Goal: Task Accomplishment & Management: Complete application form

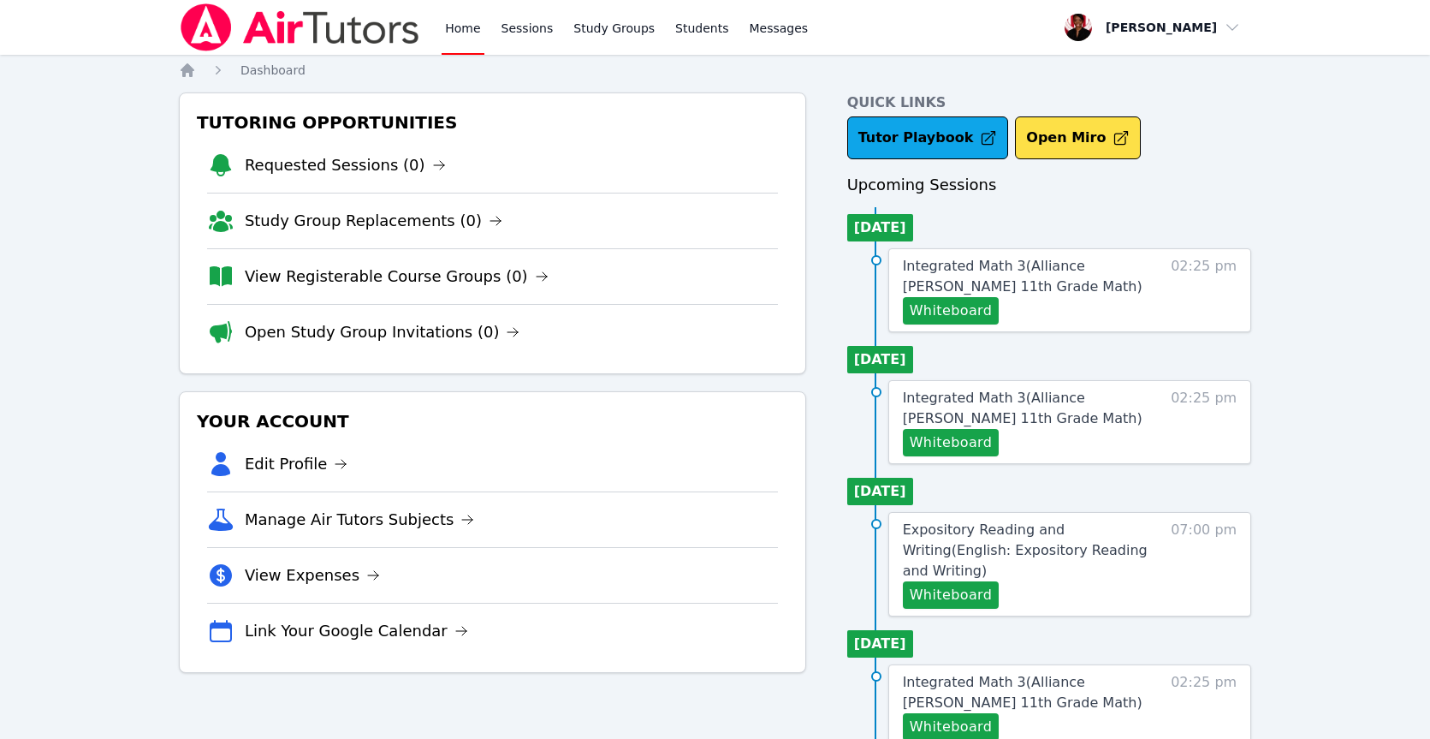
click at [487, 34] on div "Home Sessions Study Groups Students Messages" at bounding box center [627, 27] width 370 height 55
click at [525, 33] on link "Sessions" at bounding box center [527, 27] width 59 height 55
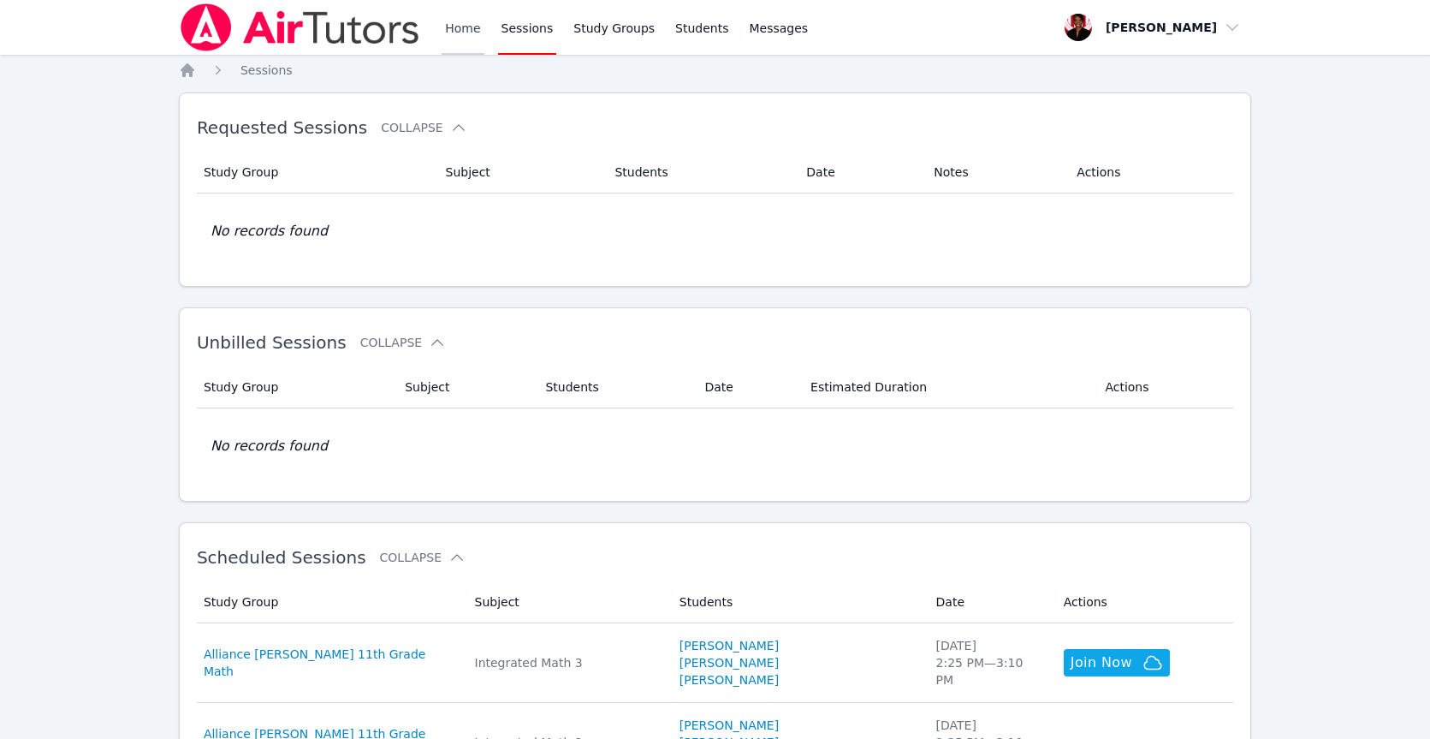
click at [466, 34] on link "Home" at bounding box center [463, 27] width 42 height 55
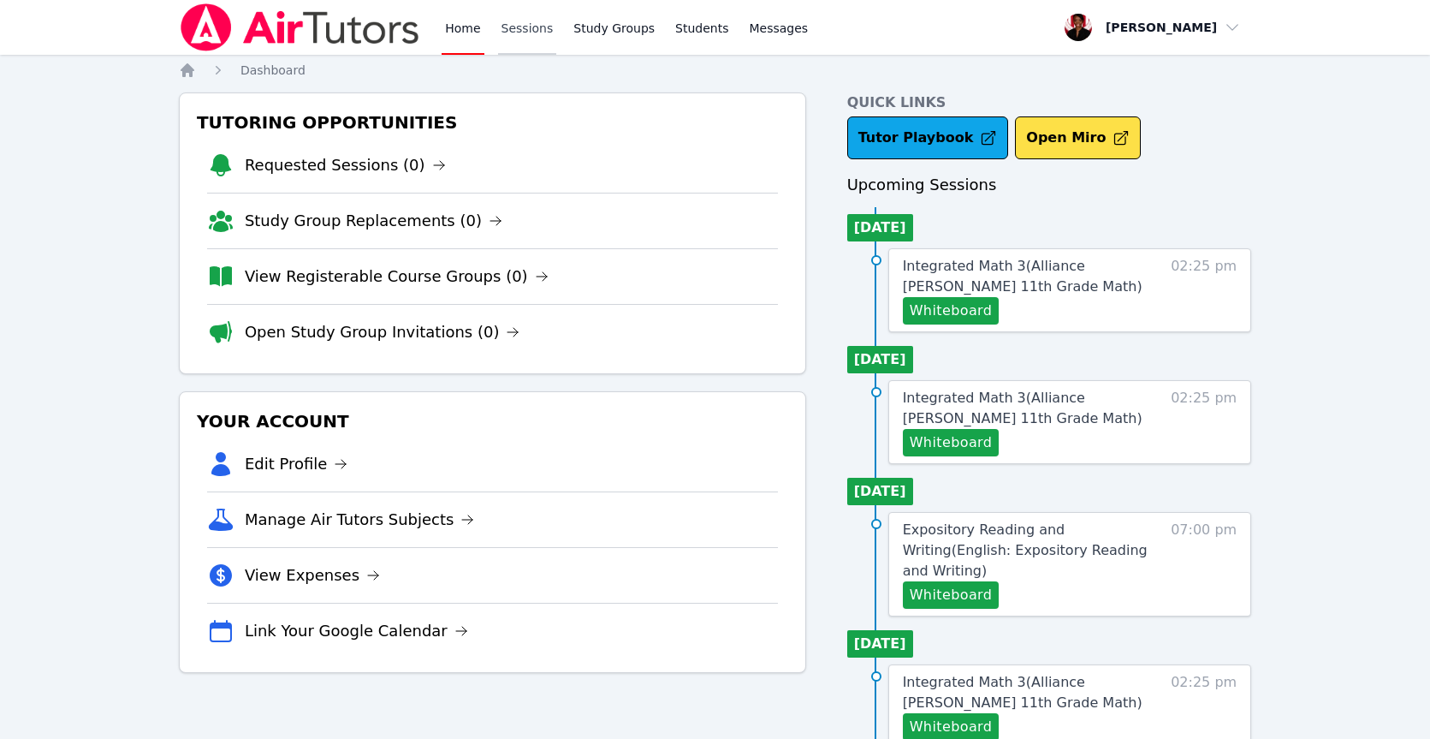
click at [522, 33] on link "Sessions" at bounding box center [527, 27] width 59 height 55
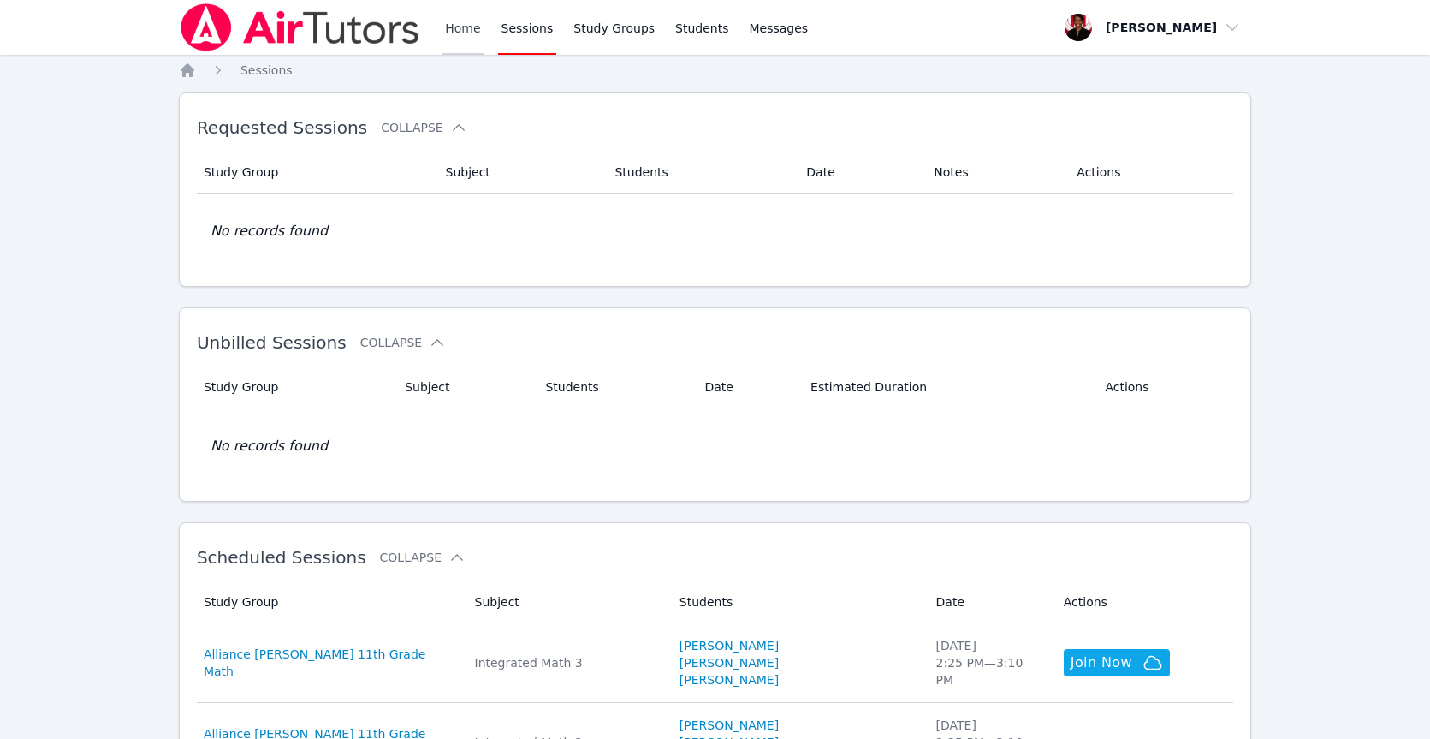
click at [458, 39] on link "Home" at bounding box center [463, 27] width 42 height 55
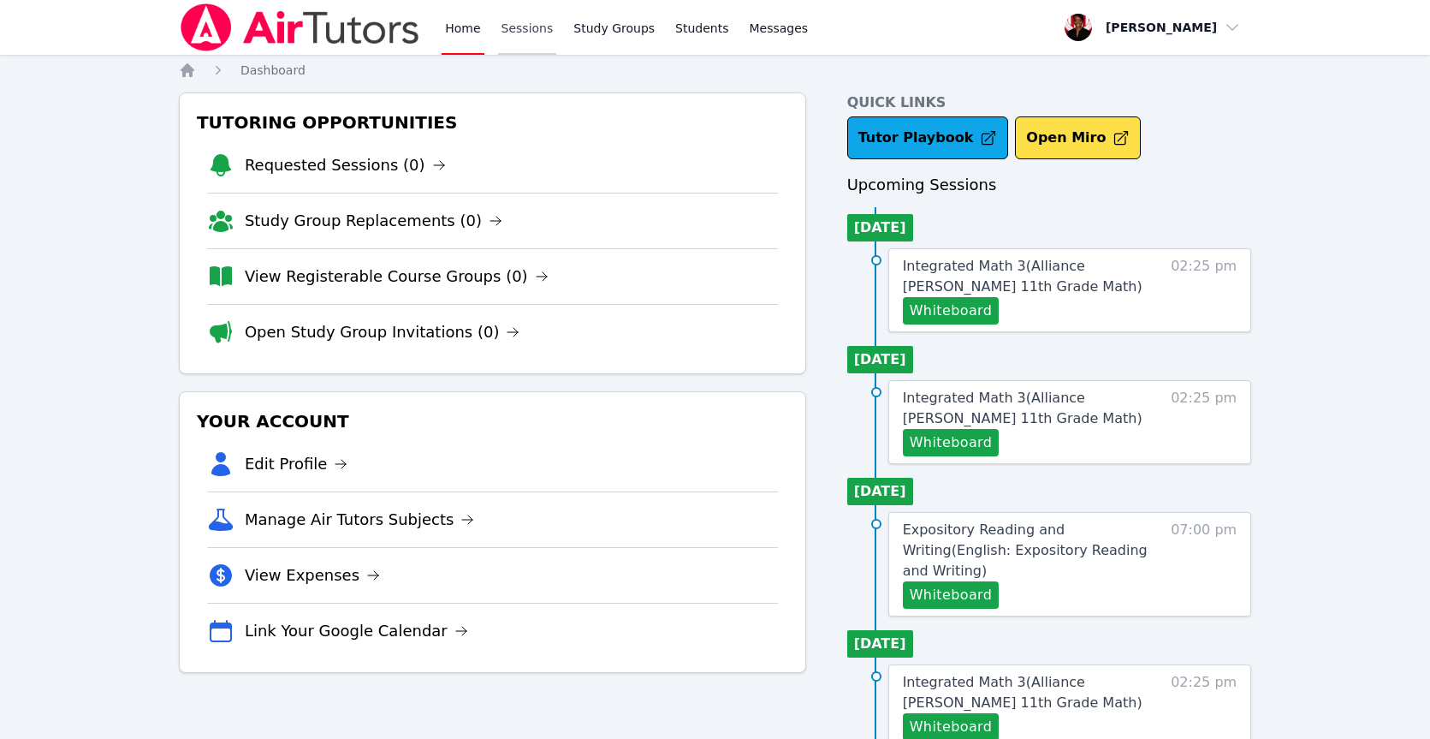
click at [521, 44] on link "Sessions" at bounding box center [527, 27] width 59 height 55
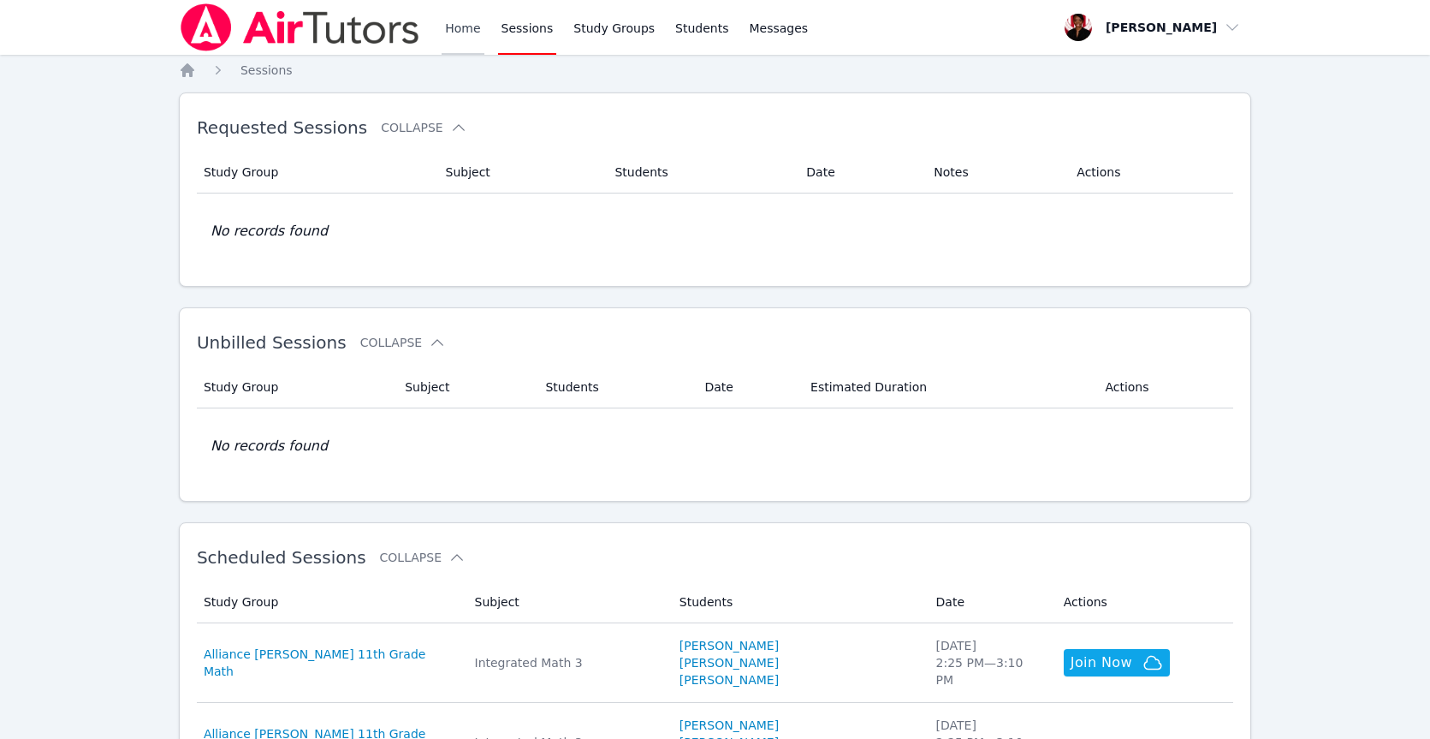
click at [467, 36] on link "Home" at bounding box center [463, 27] width 42 height 55
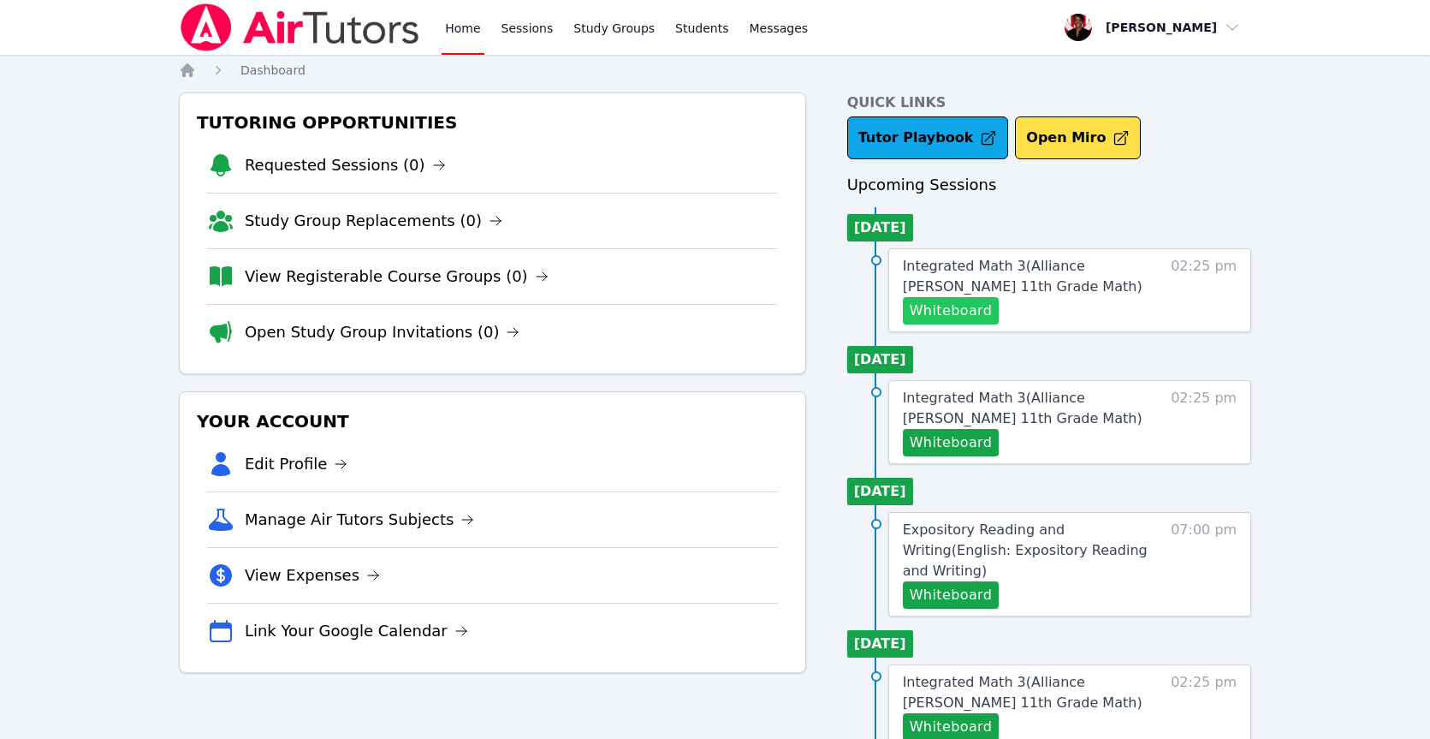
click at [965, 315] on button "Whiteboard" at bounding box center [951, 310] width 97 height 27
click at [1096, 264] on span "Integrated Math 3 ( Alliance McKinzie 11th Grade Math )" at bounding box center [1023, 276] width 240 height 37
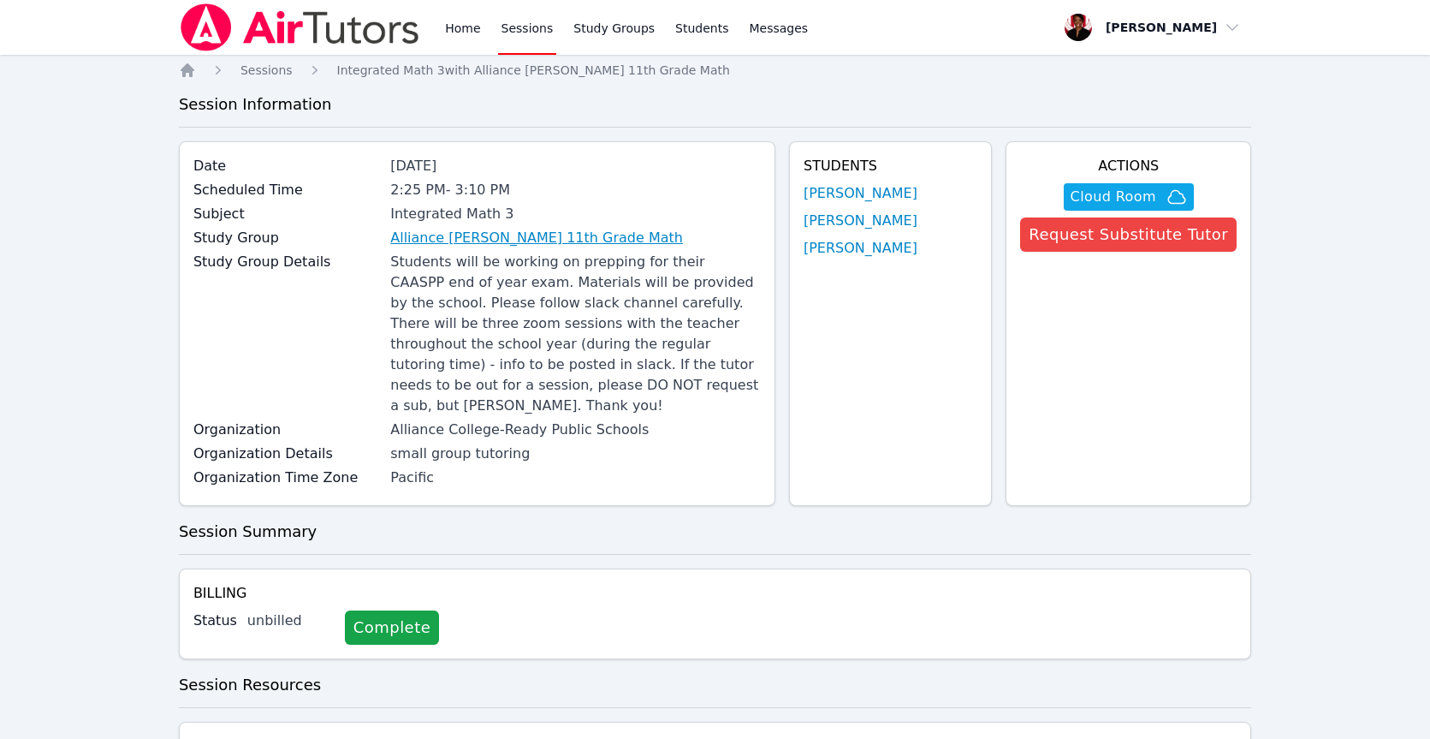
click at [458, 238] on link "Alliance McKinzie 11th Grade Math" at bounding box center [536, 238] width 293 height 21
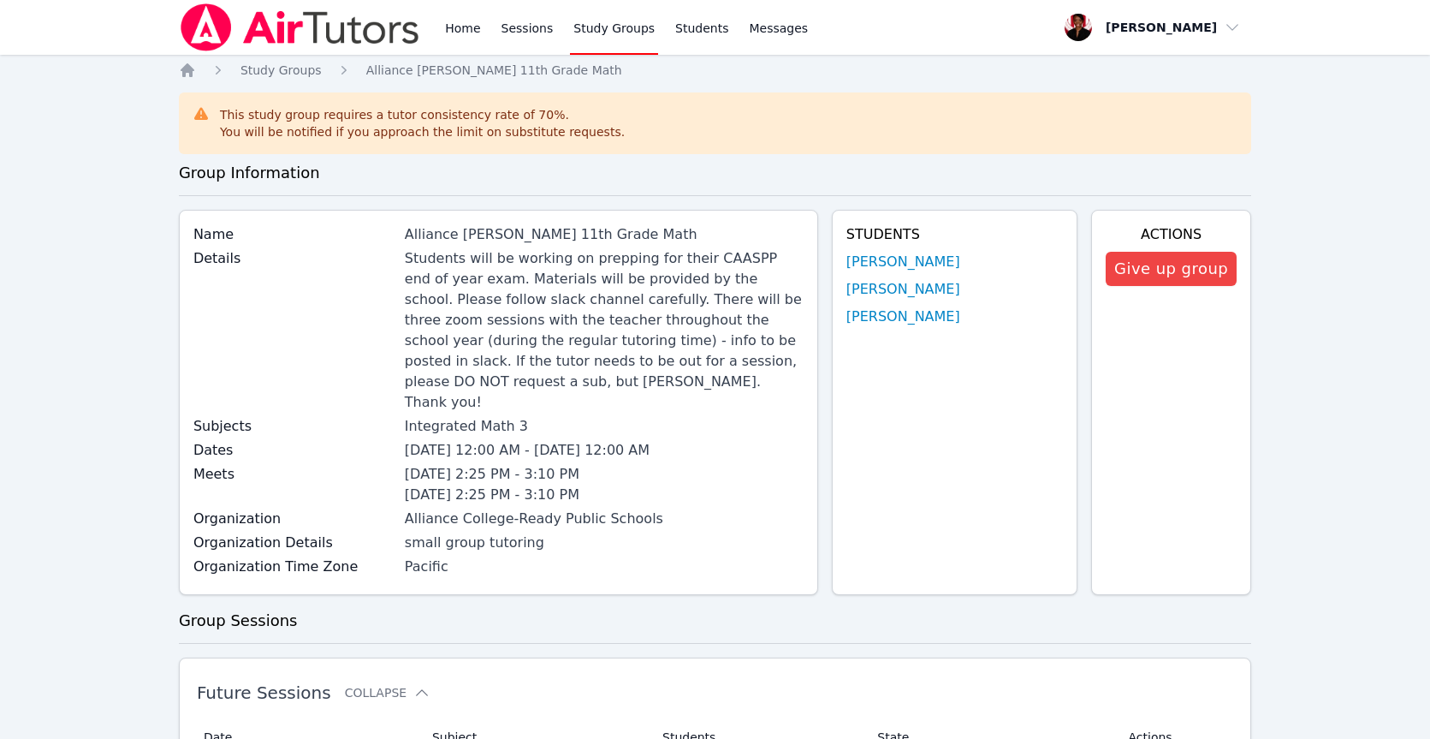
drag, startPoint x: 358, startPoint y: 67, endPoint x: 577, endPoint y: 94, distance: 220.8
copy div "Alliance [PERSON_NAME] 11th Grade Math"
click at [716, 31] on link "Students" at bounding box center [702, 27] width 60 height 55
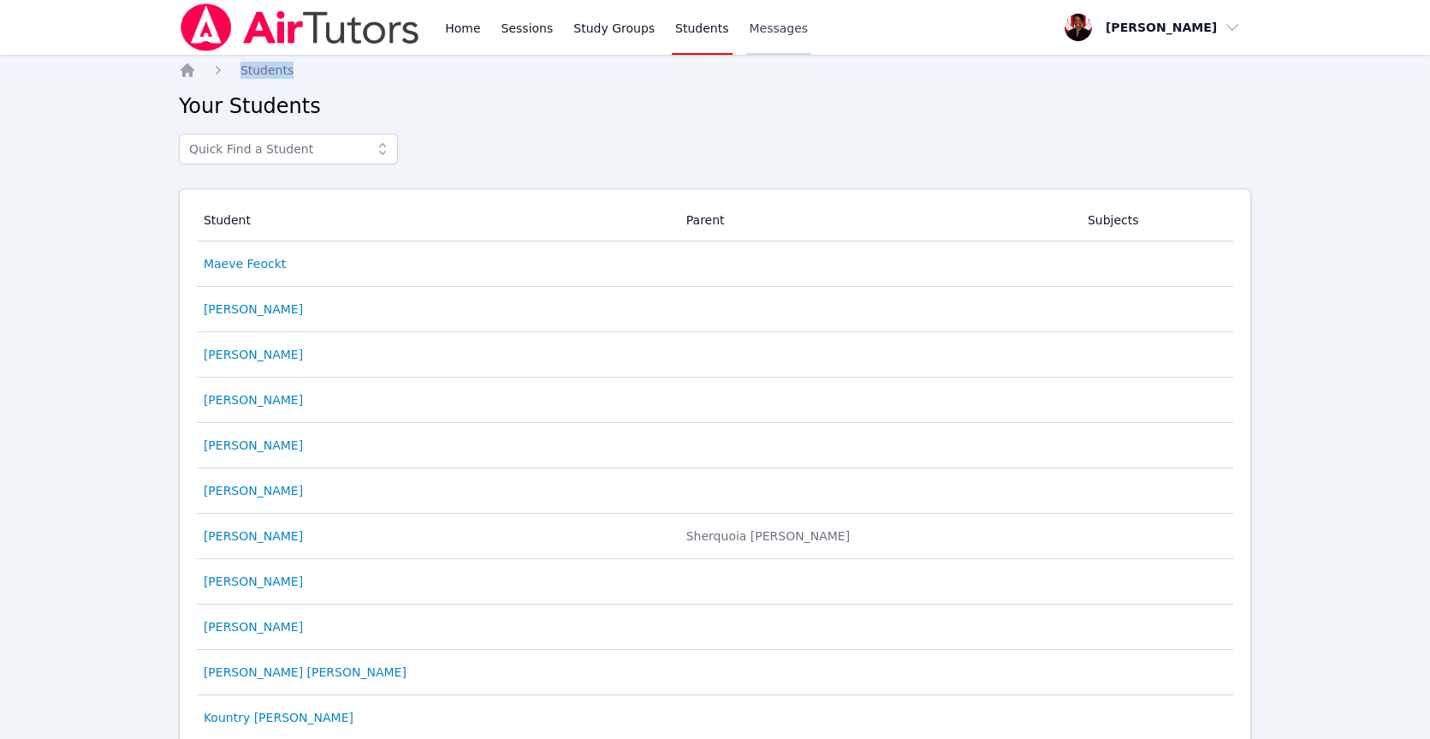
click at [779, 28] on span "Messages" at bounding box center [779, 28] width 59 height 17
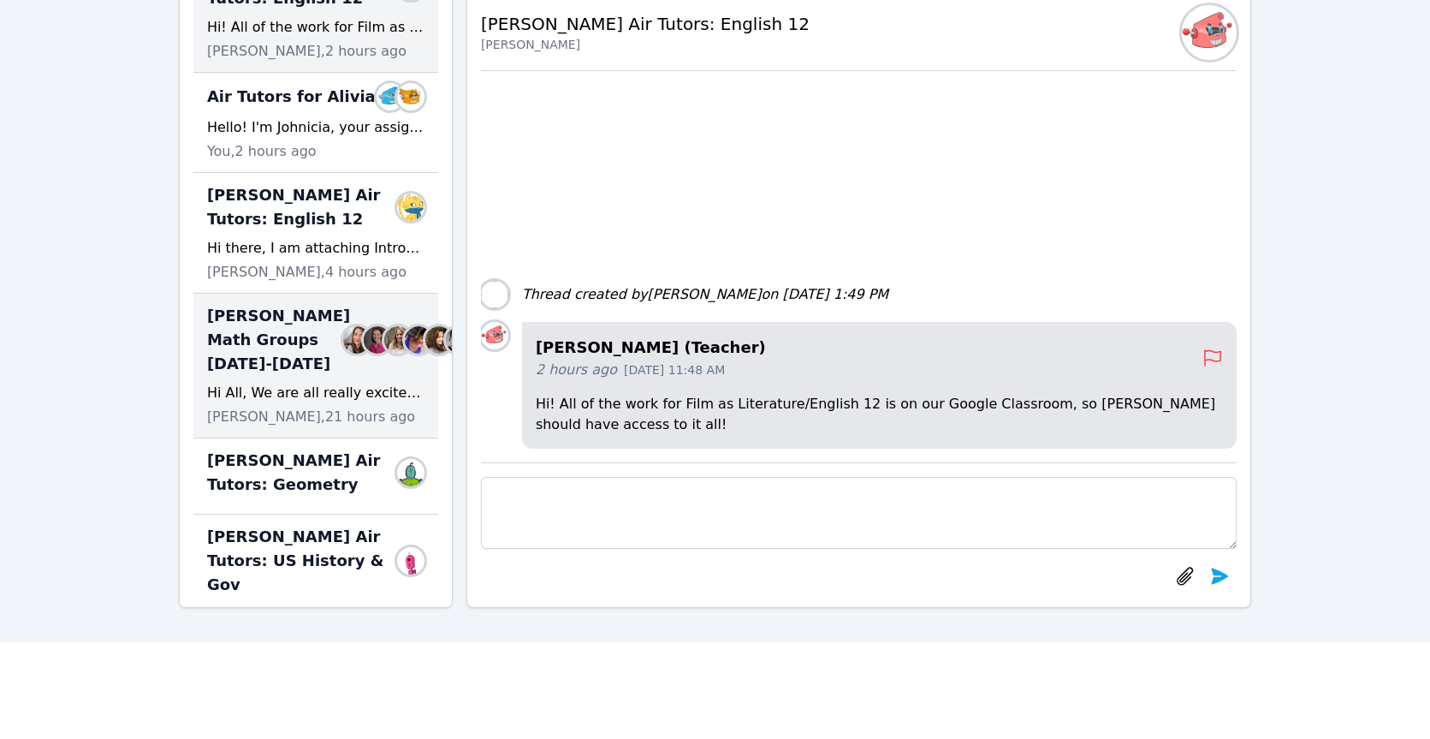
scroll to position [381, 0]
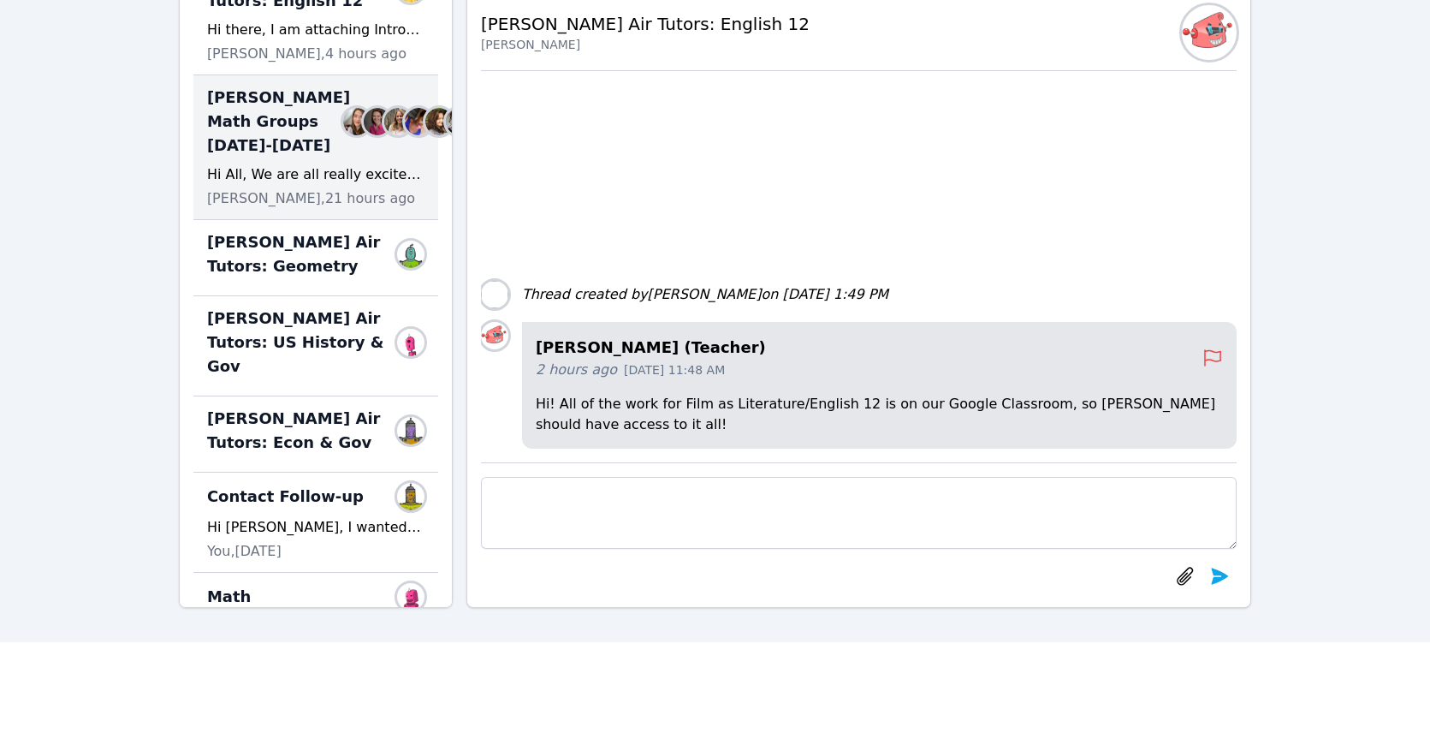
click at [280, 157] on div "McKinzie HS Math Groups 2025-2026 Members" at bounding box center [315, 122] width 217 height 72
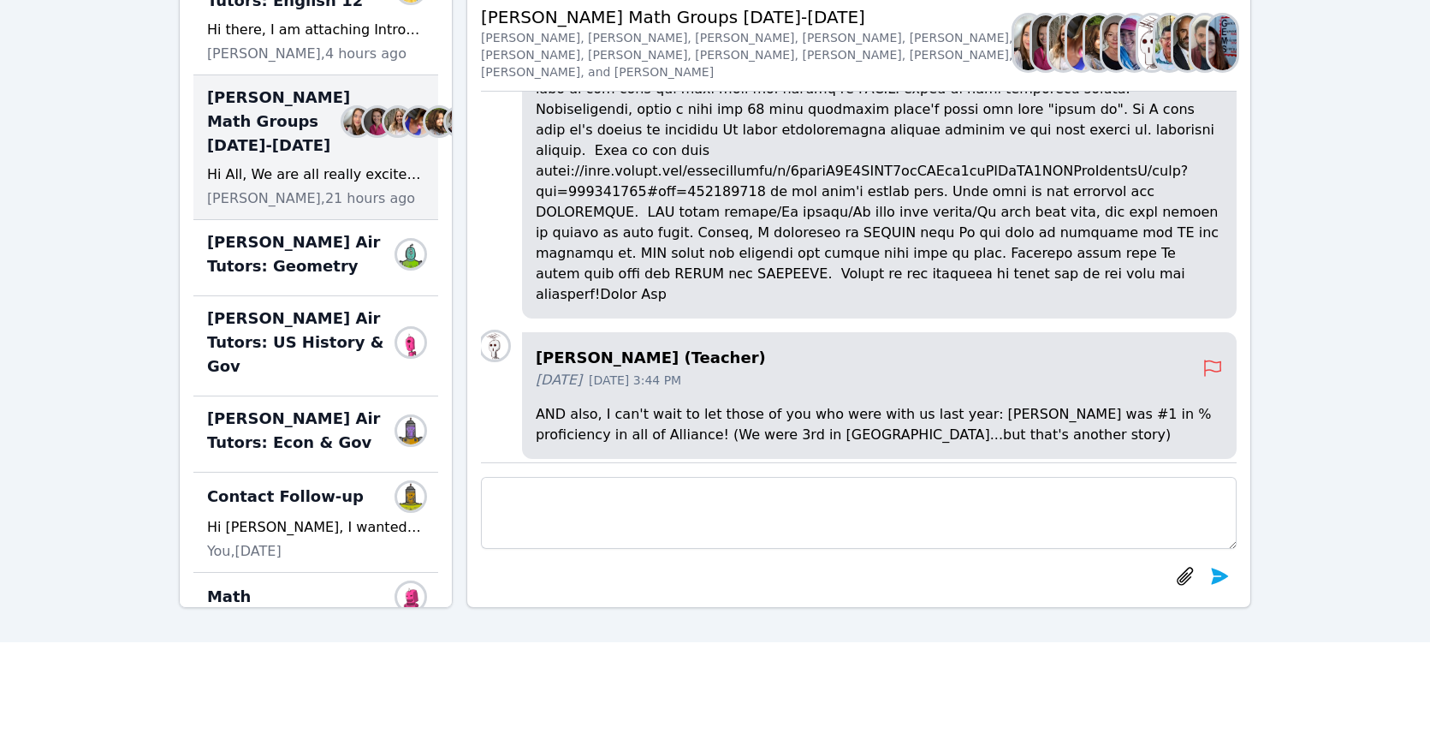
scroll to position [-680, 0]
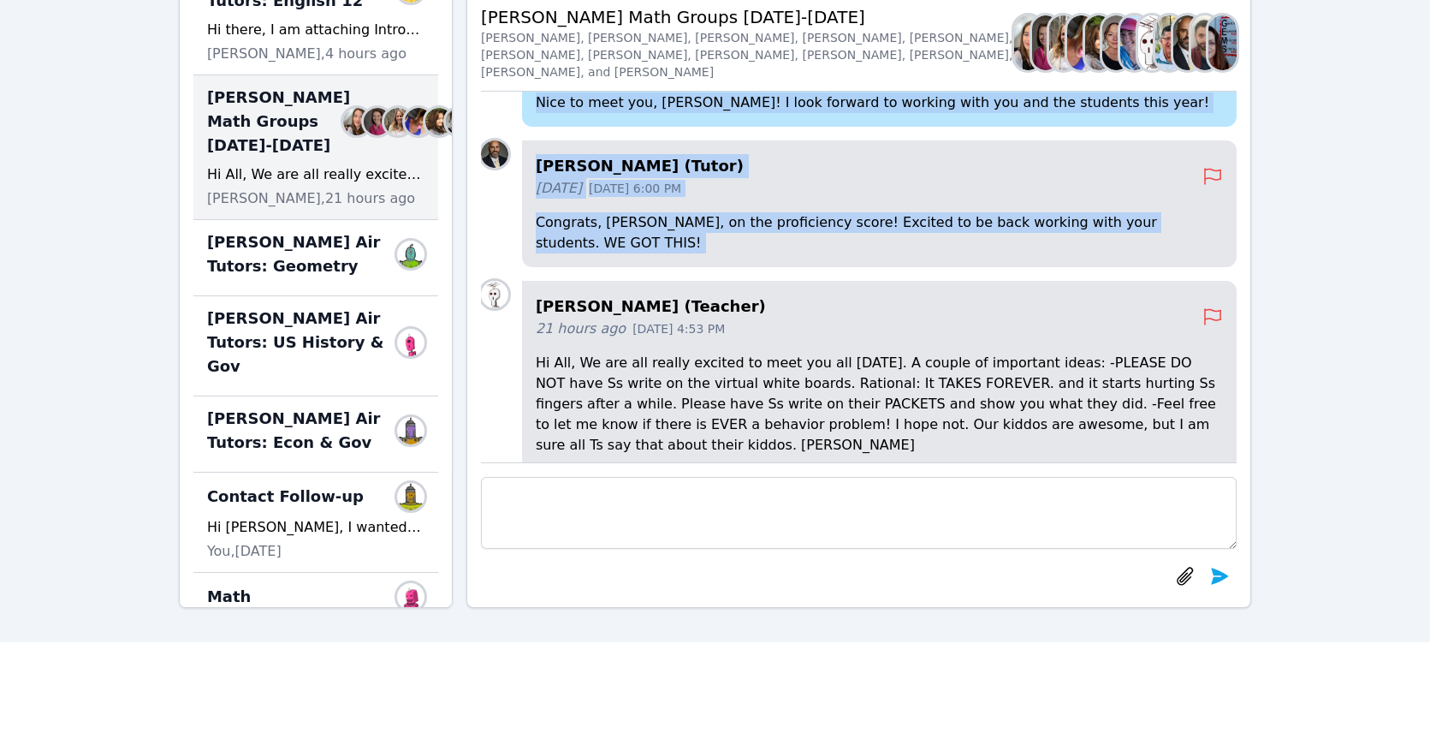
drag, startPoint x: 534, startPoint y: 421, endPoint x: 998, endPoint y: 174, distance: 525.7
click at [998, 174] on div "Joyce Law (Teacher) 21 hours ago Sep 16, 2025 4:53 PM Hi All, We are all really…" at bounding box center [859, 277] width 756 height 371
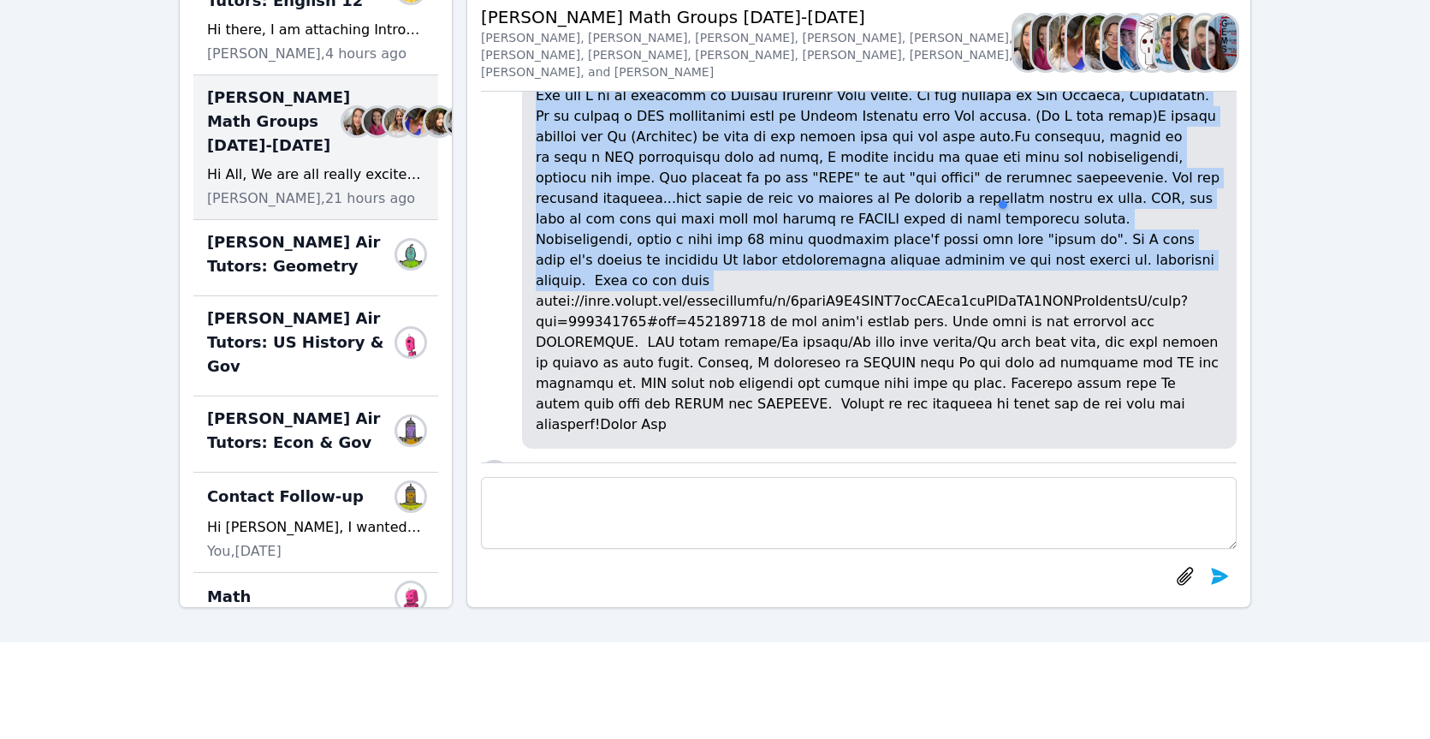
scroll to position [-603, 0]
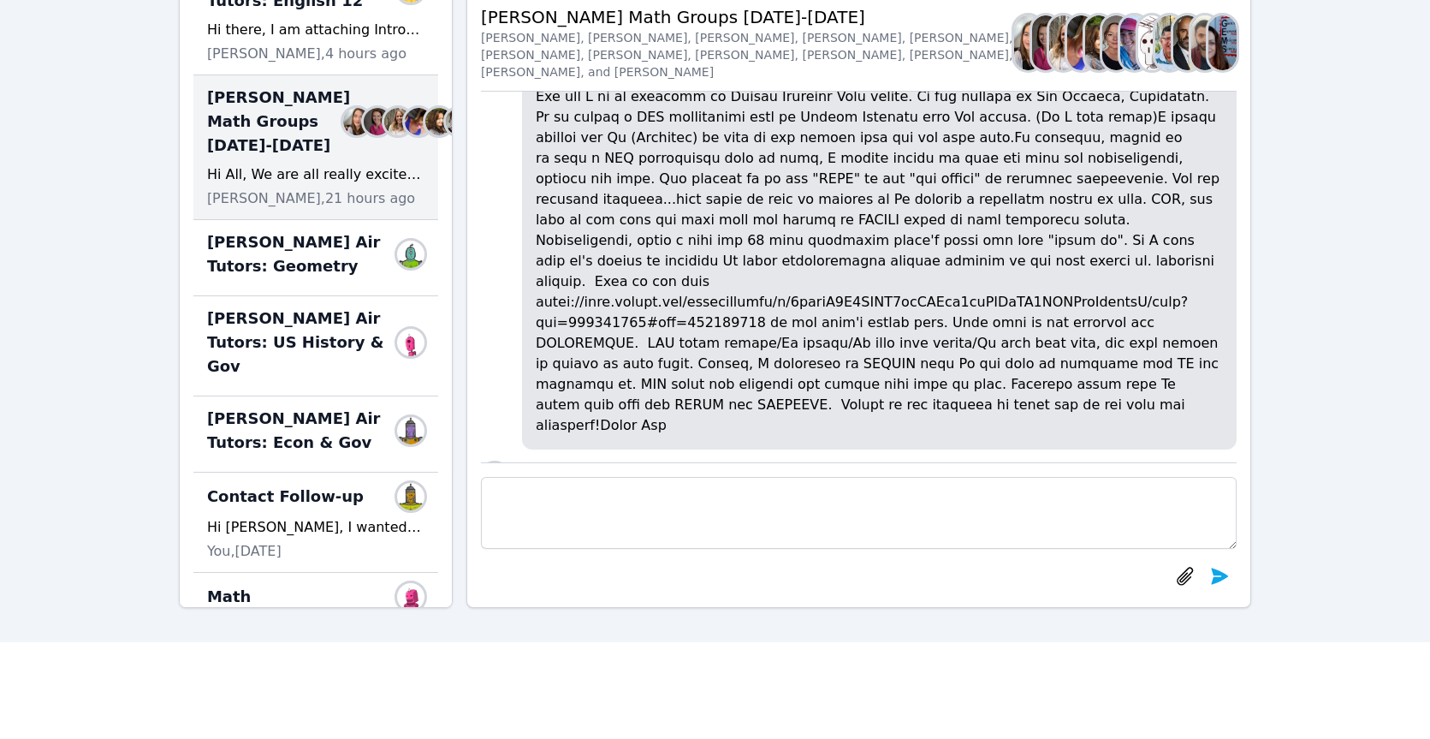
click at [613, 327] on p at bounding box center [879, 251] width 687 height 370
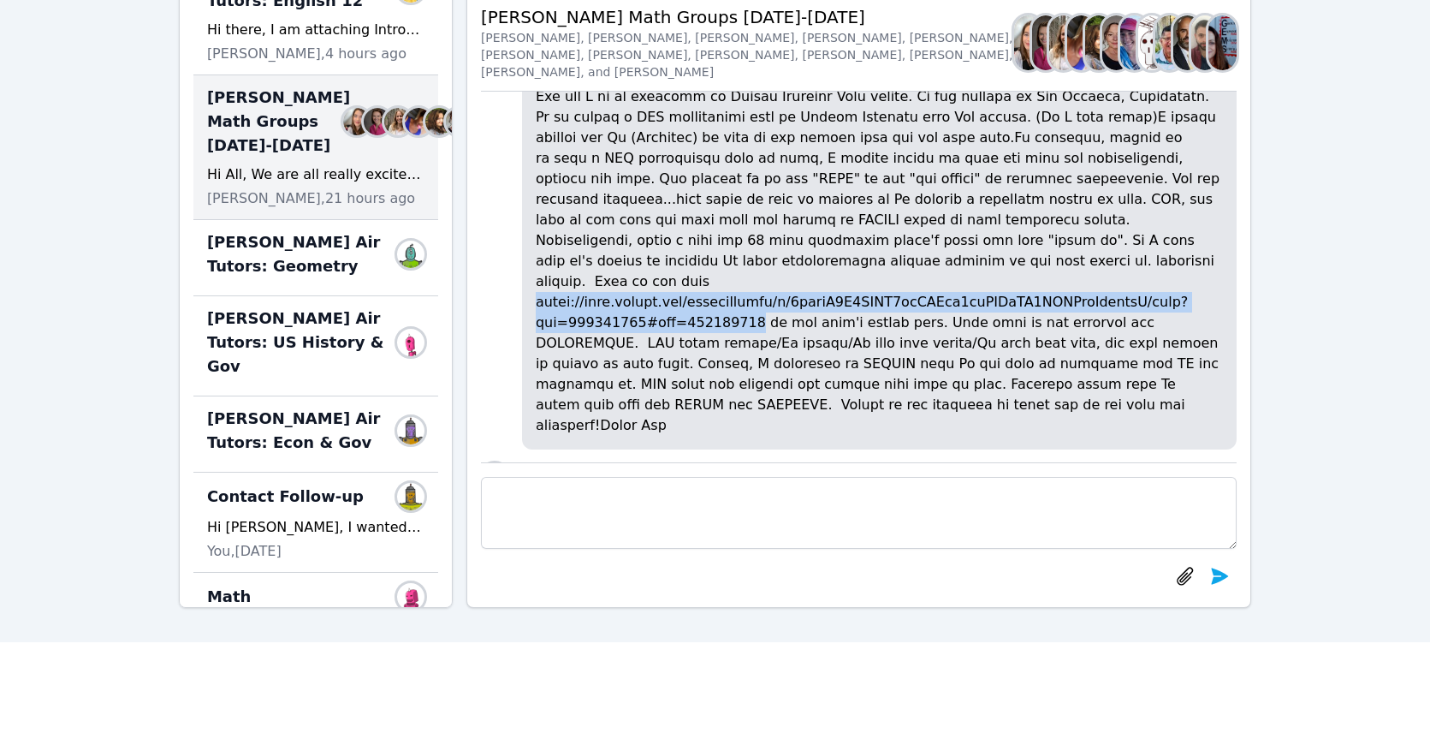
drag, startPoint x: 533, startPoint y: 343, endPoint x: 740, endPoint y: 367, distance: 208.5
click at [740, 367] on div "Joyce Law (Teacher) 6 days ago Sep 11, 2025 3:38 PM" at bounding box center [879, 221] width 715 height 455
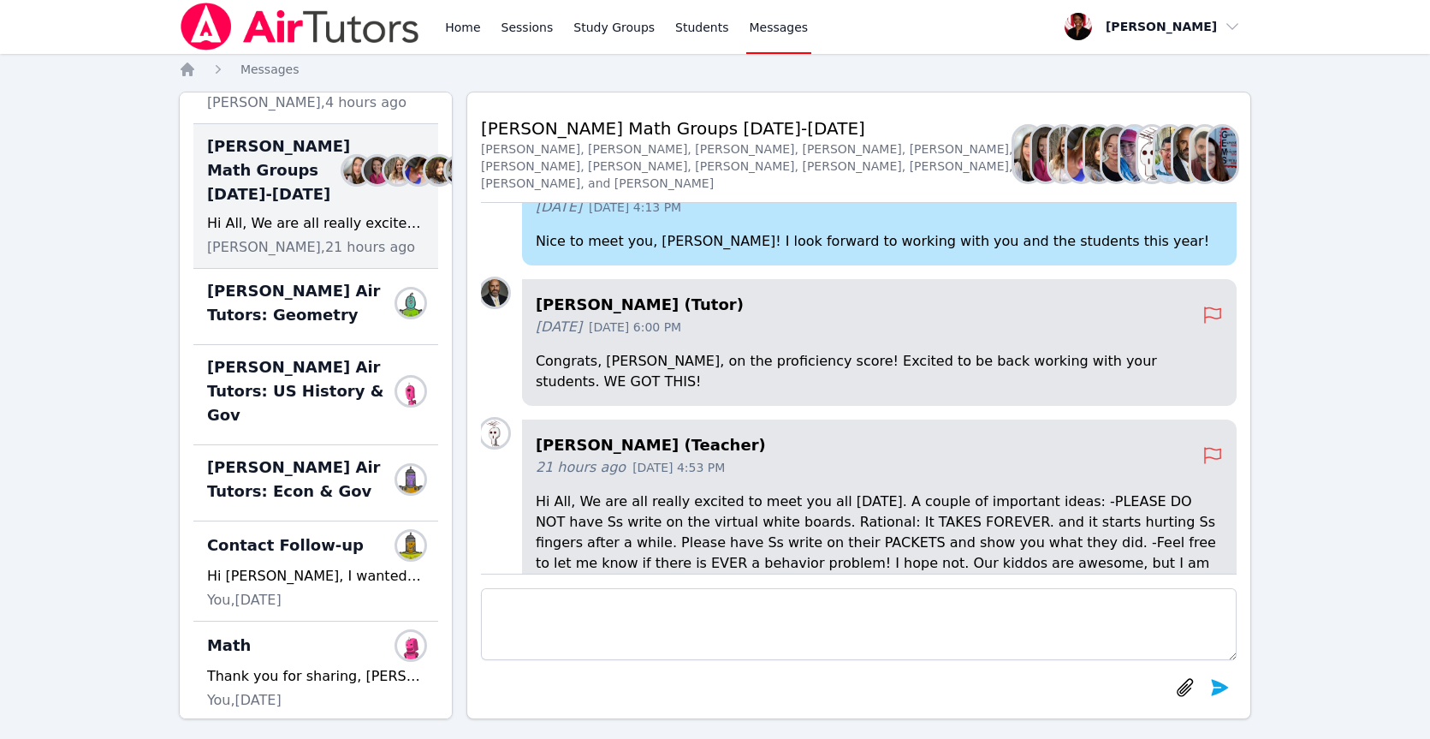
scroll to position [0, 0]
click at [452, 29] on link "Home" at bounding box center [463, 27] width 42 height 55
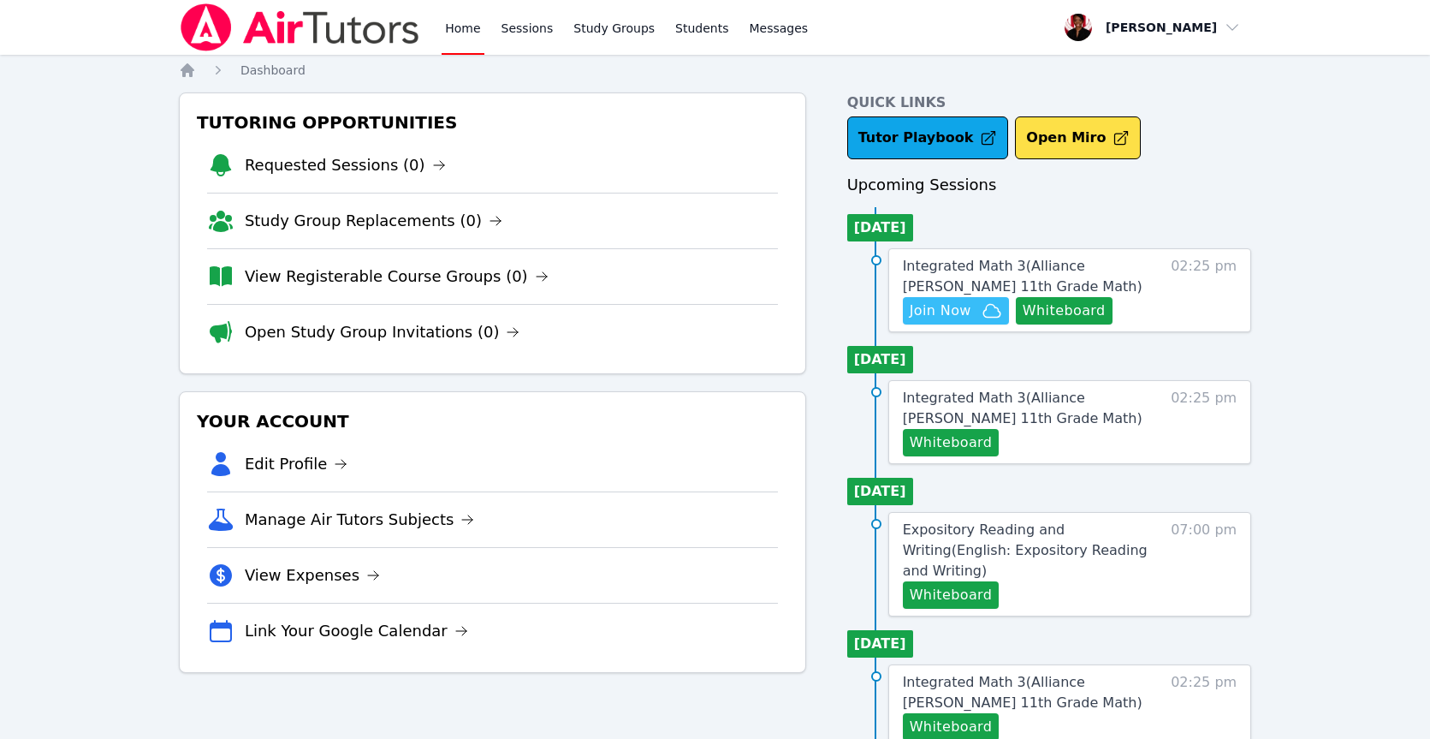
click at [928, 309] on span "Join Now" at bounding box center [941, 310] width 62 height 21
click at [1042, 266] on span "Integrated Math 3 ( Alliance McKinzie 11th Grade Math )" at bounding box center [1023, 276] width 240 height 37
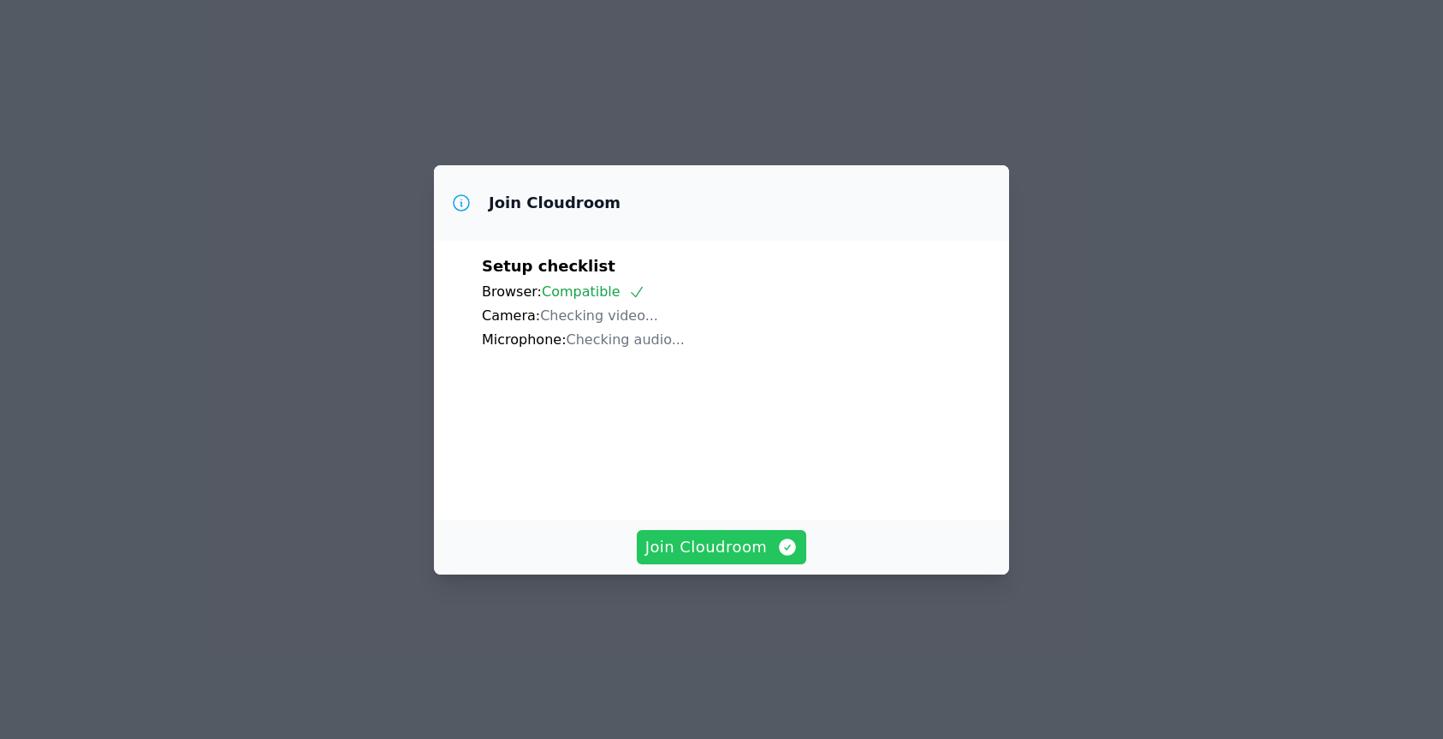
click at [755, 559] on span "Join Cloudroom" at bounding box center [721, 547] width 153 height 24
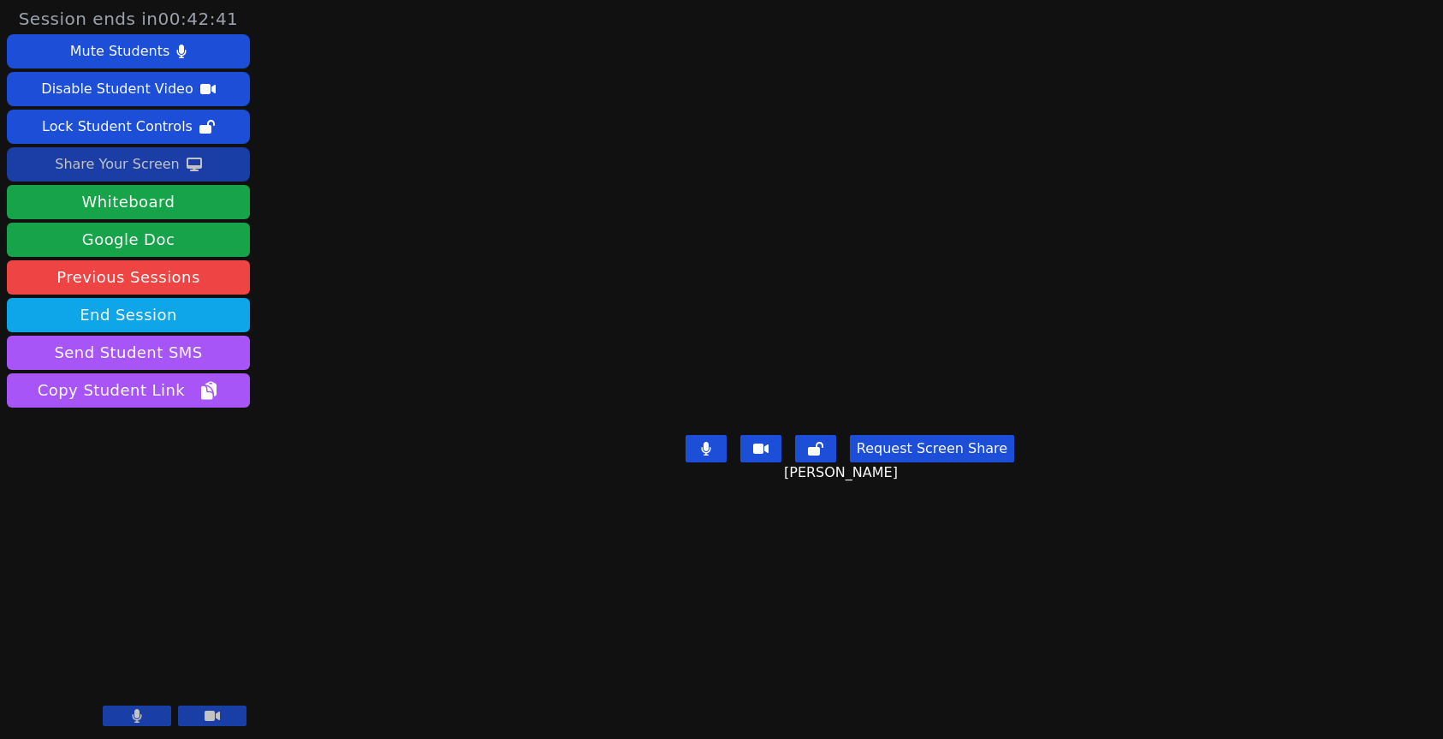
click at [145, 169] on div "Share Your Screen" at bounding box center [117, 164] width 125 height 27
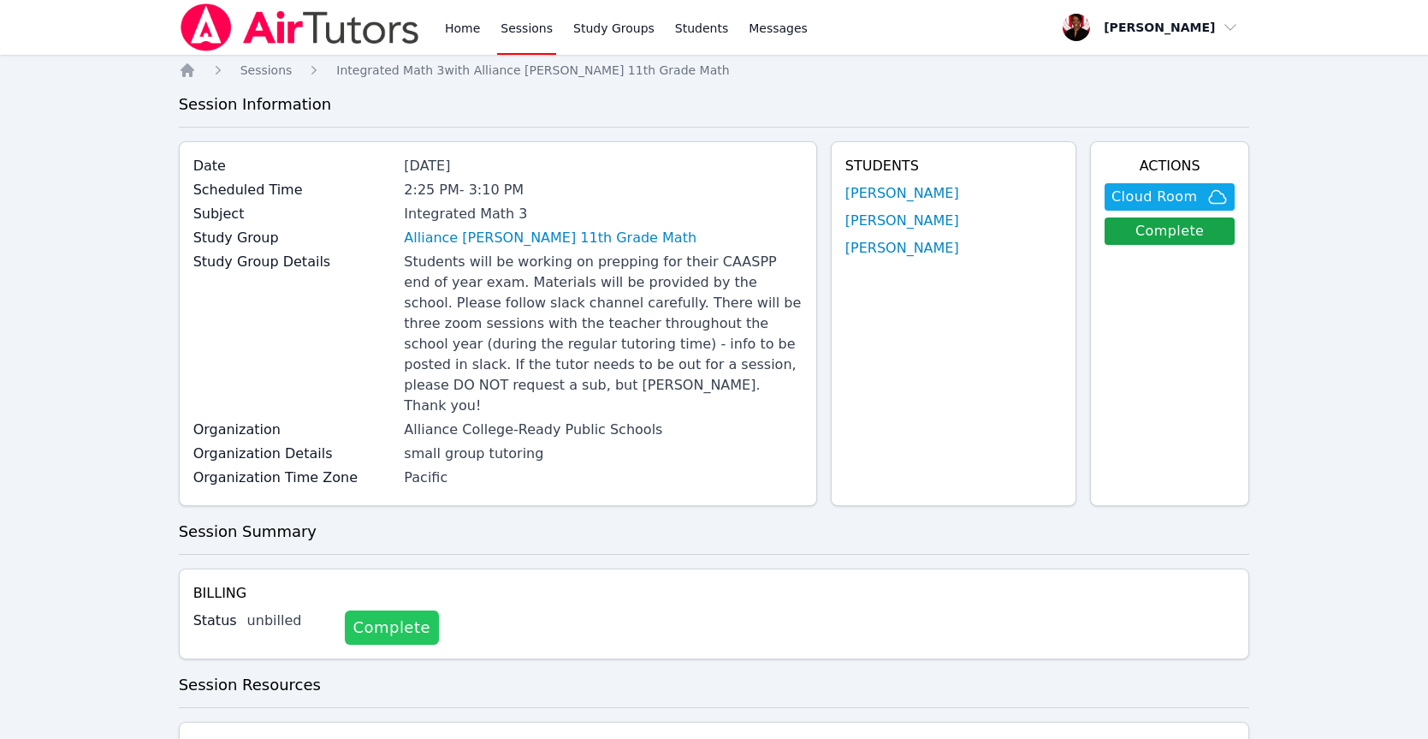
click at [389, 610] on link "Complete" at bounding box center [392, 627] width 94 height 34
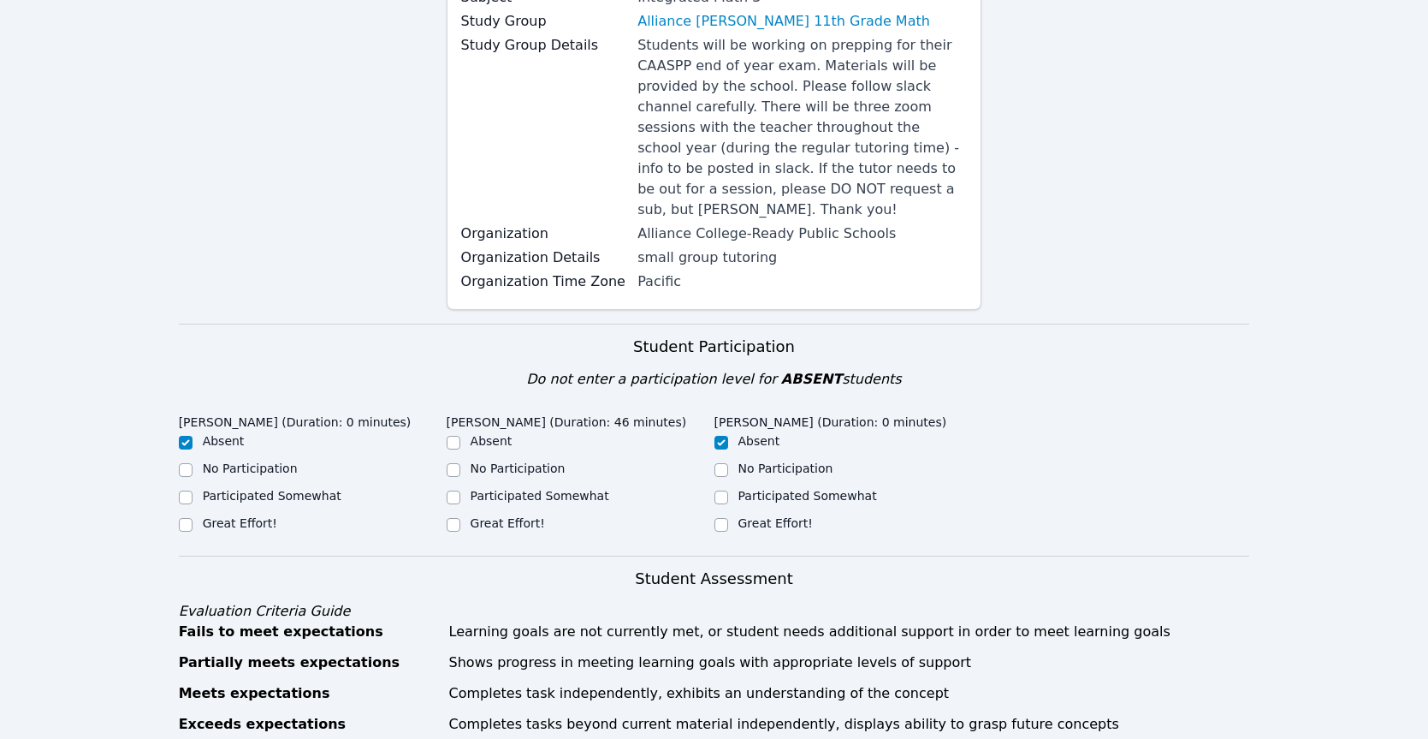
scroll to position [560, 0]
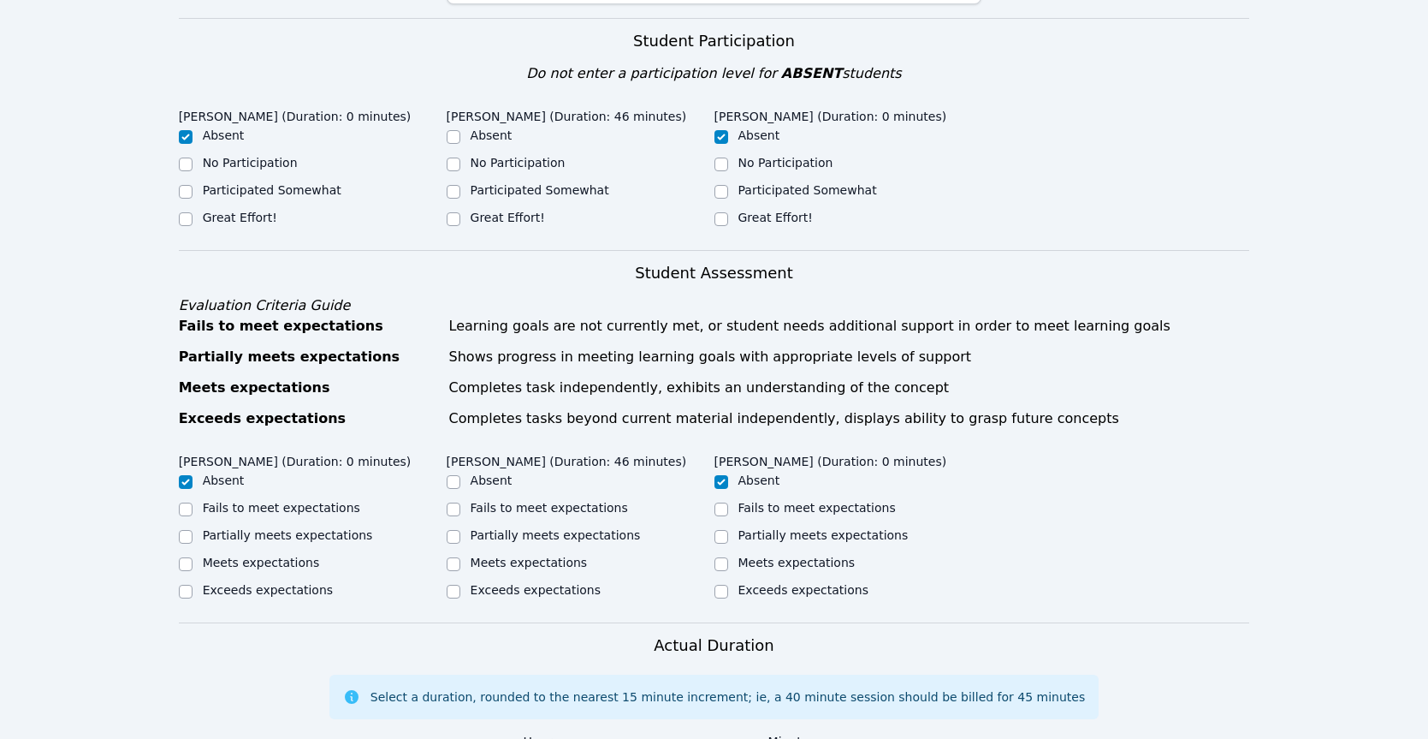
click at [493, 555] on label "Meets expectations" at bounding box center [529, 562] width 117 height 14
click at [460, 557] on input "Meets expectations" at bounding box center [454, 564] width 14 height 14
checkbox input "true"
click at [534, 211] on label "Great Effort!" at bounding box center [508, 218] width 74 height 14
click at [460, 212] on input "Great Effort!" at bounding box center [454, 219] width 14 height 14
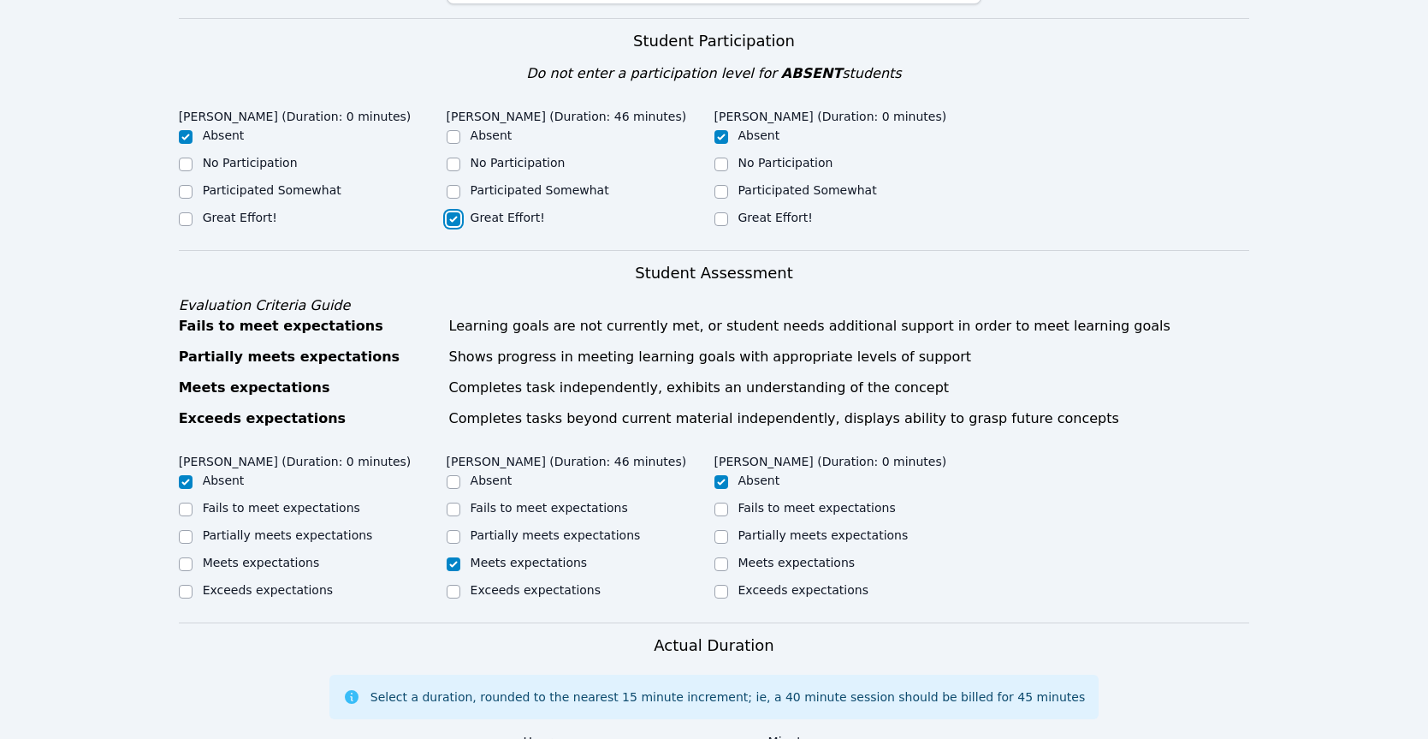
checkbox input "true"
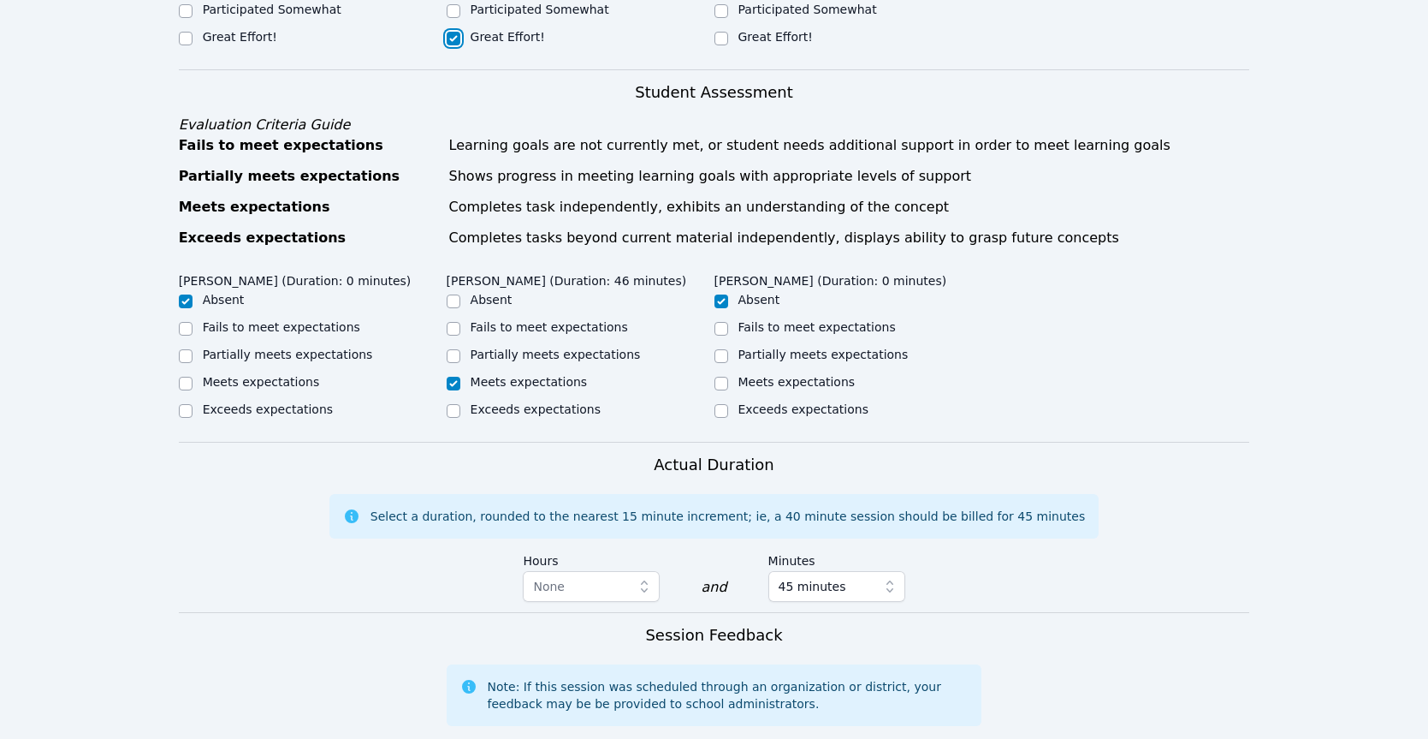
scroll to position [1156, 0]
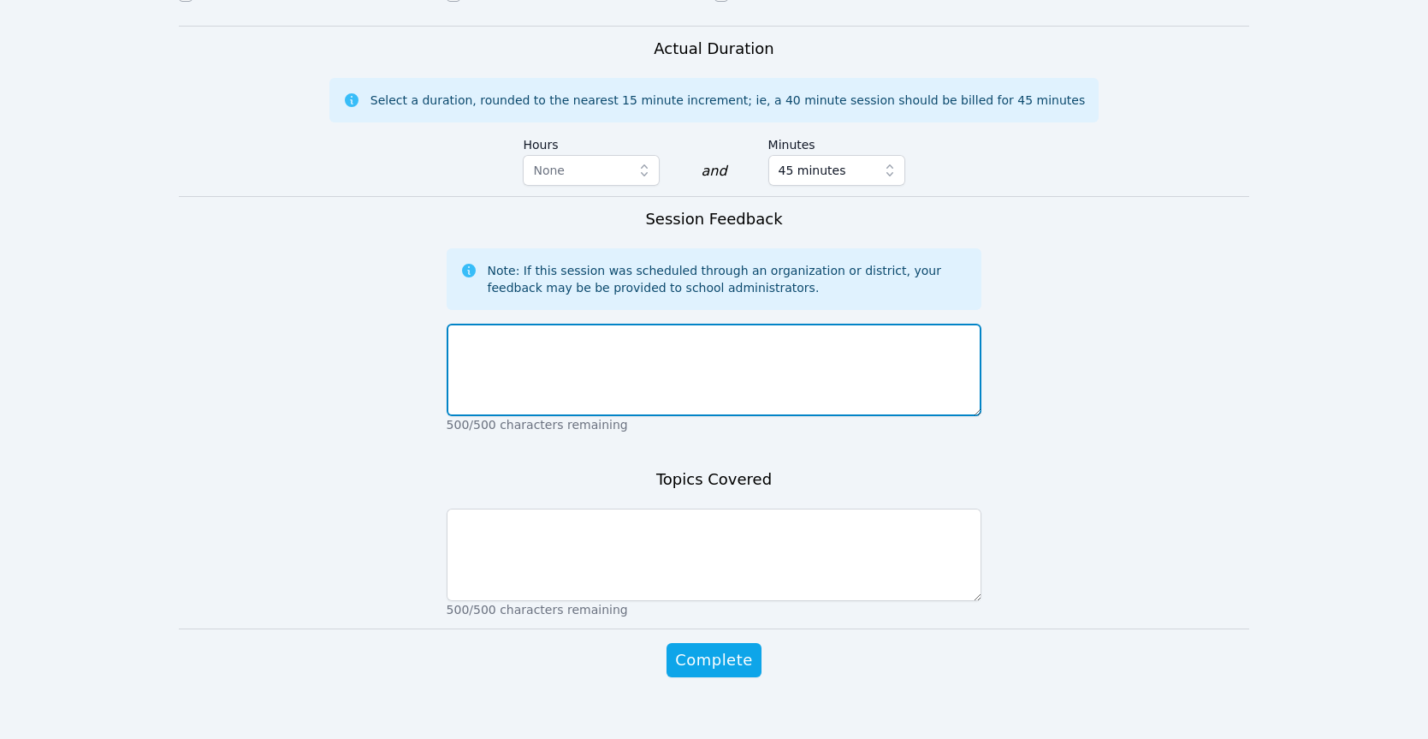
click at [751, 339] on textarea at bounding box center [715, 370] width 536 height 92
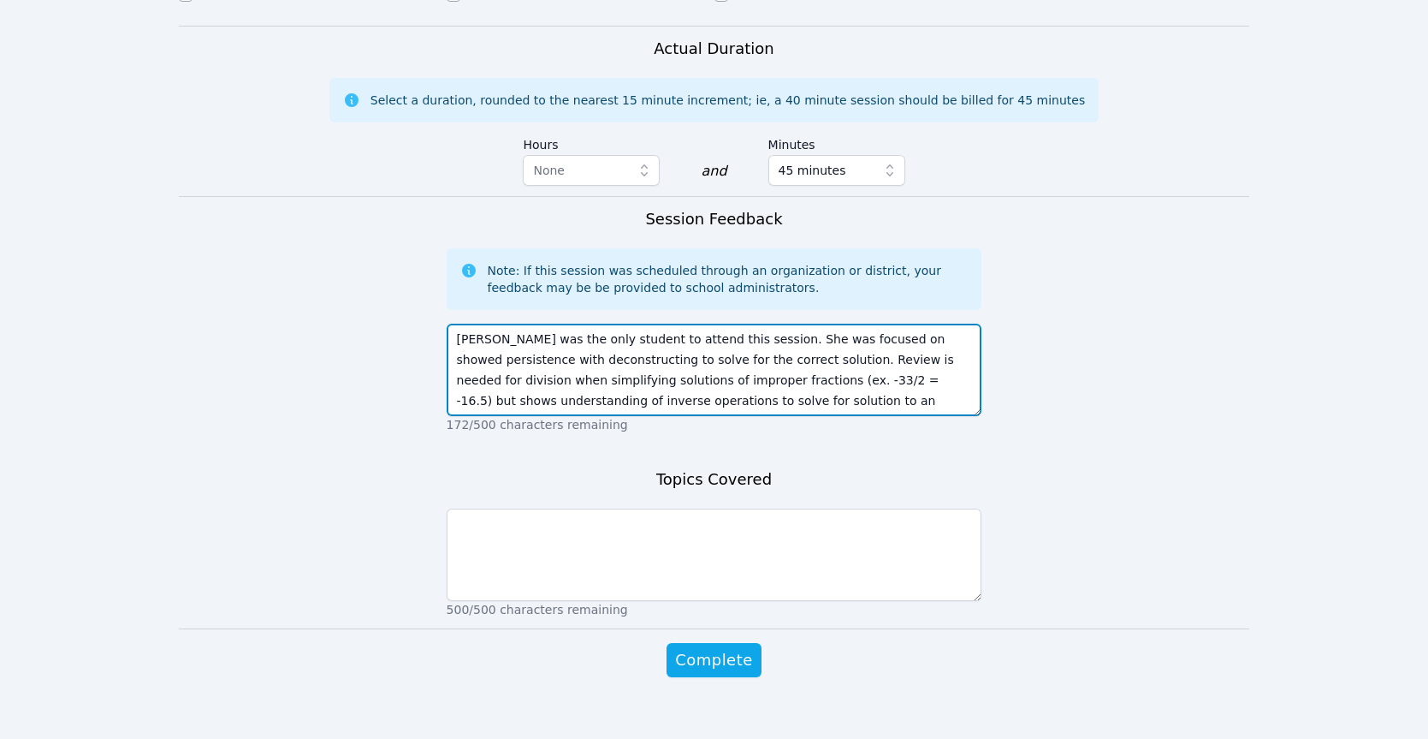
type textarea "Melanie was the only student to attend this session. She was focused on showed …"
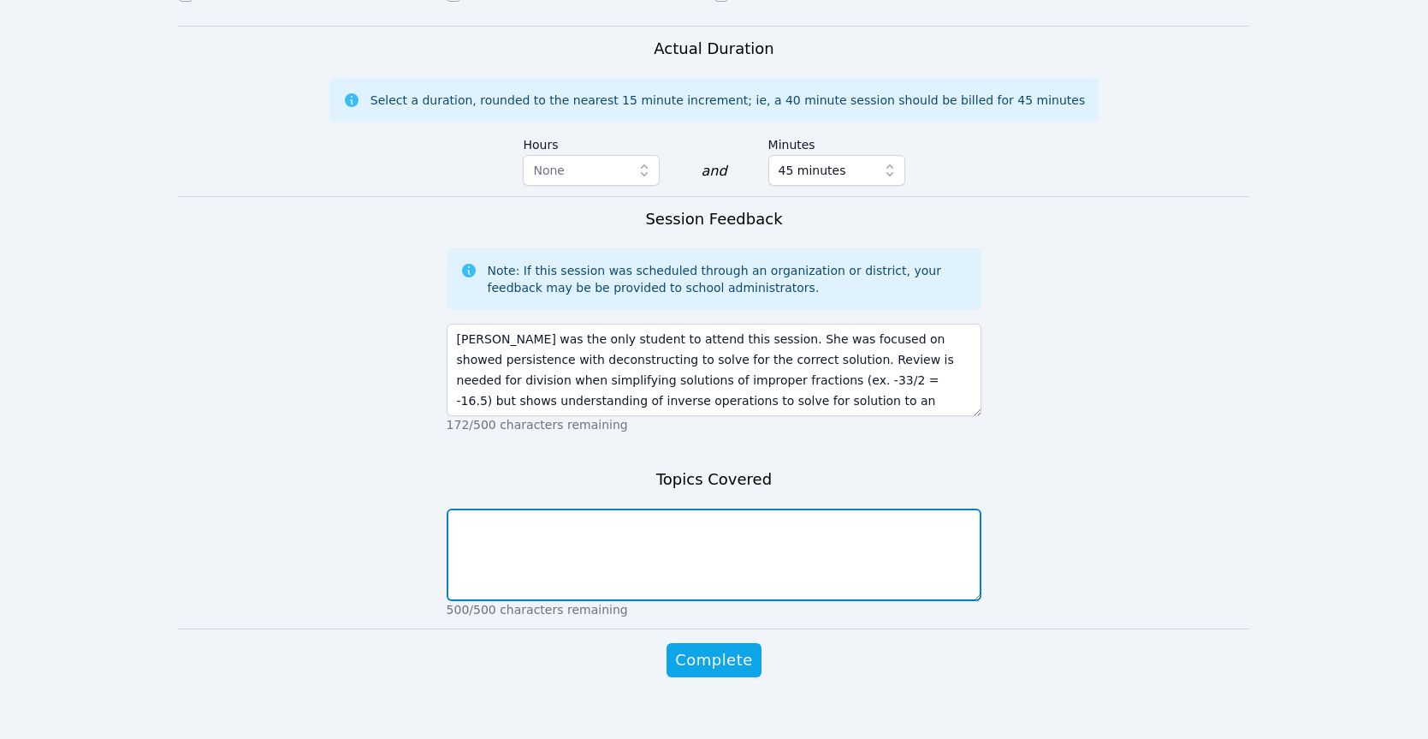
click at [673, 520] on textarea at bounding box center [715, 554] width 536 height 92
paste textarea "Week #1 Ss"
click at [741, 508] on textarea "This session focused on solving equations from theWeek #1 Ss" at bounding box center [715, 554] width 536 height 92
click at [816, 508] on textarea "This session focused on solving equations from the Week #1 Ss" at bounding box center [715, 554] width 536 height 92
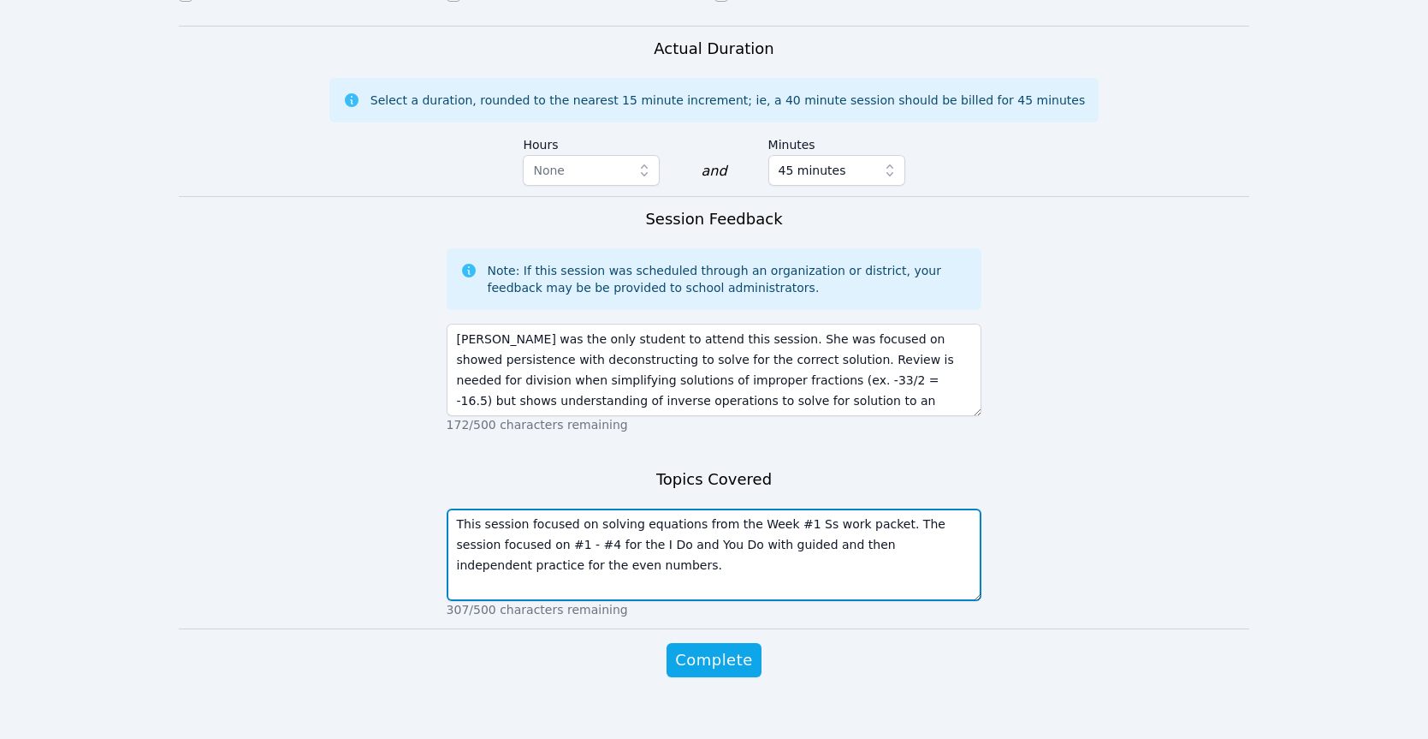
click at [761, 522] on textarea "This session focused on solving equations from the Week #1 Ss work packet. The …" at bounding box center [715, 554] width 536 height 92
click at [716, 561] on textarea "This session focused on solving equations from the Week #1 Ss work packet. The …" at bounding box center [715, 554] width 536 height 92
type textarea "This session focused on solving equations from the Week #1 Ss work packet. The …"
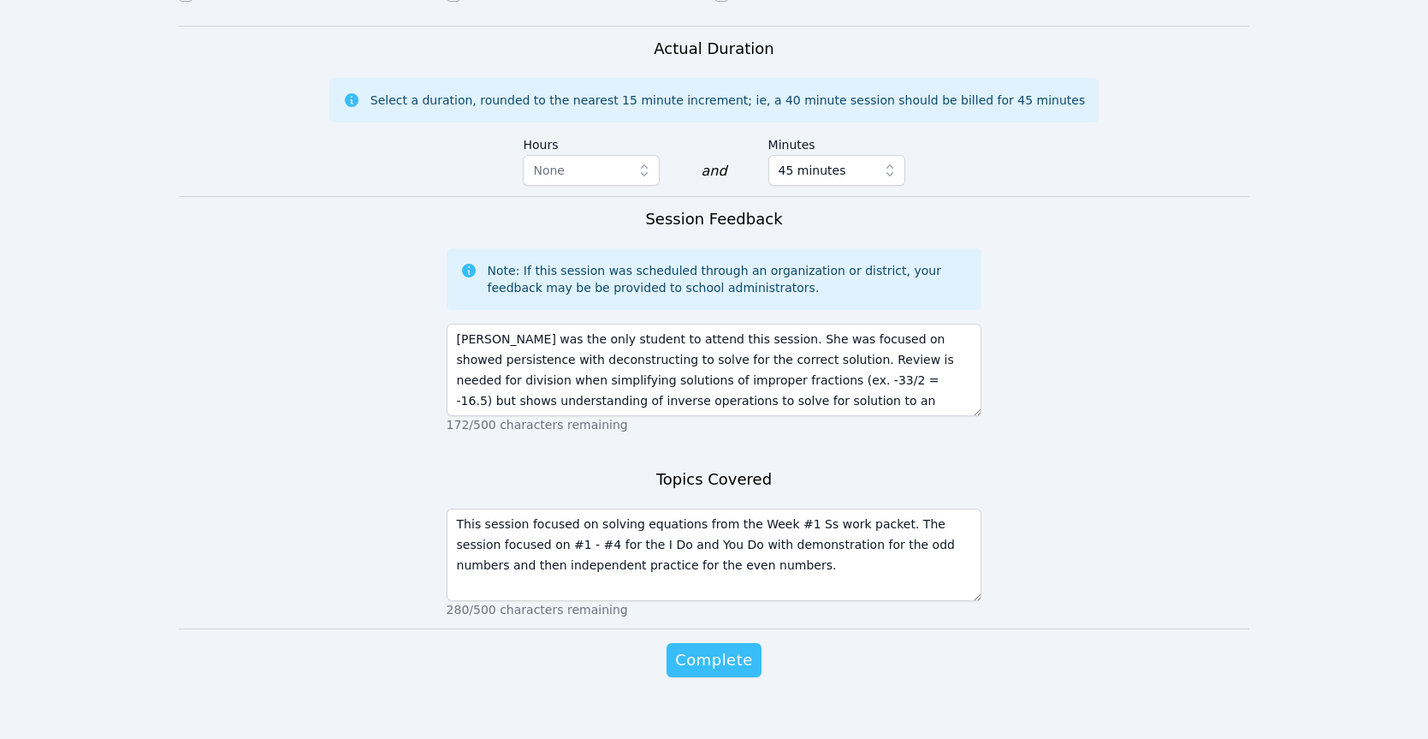
click at [703, 648] on span "Complete" at bounding box center [713, 660] width 77 height 24
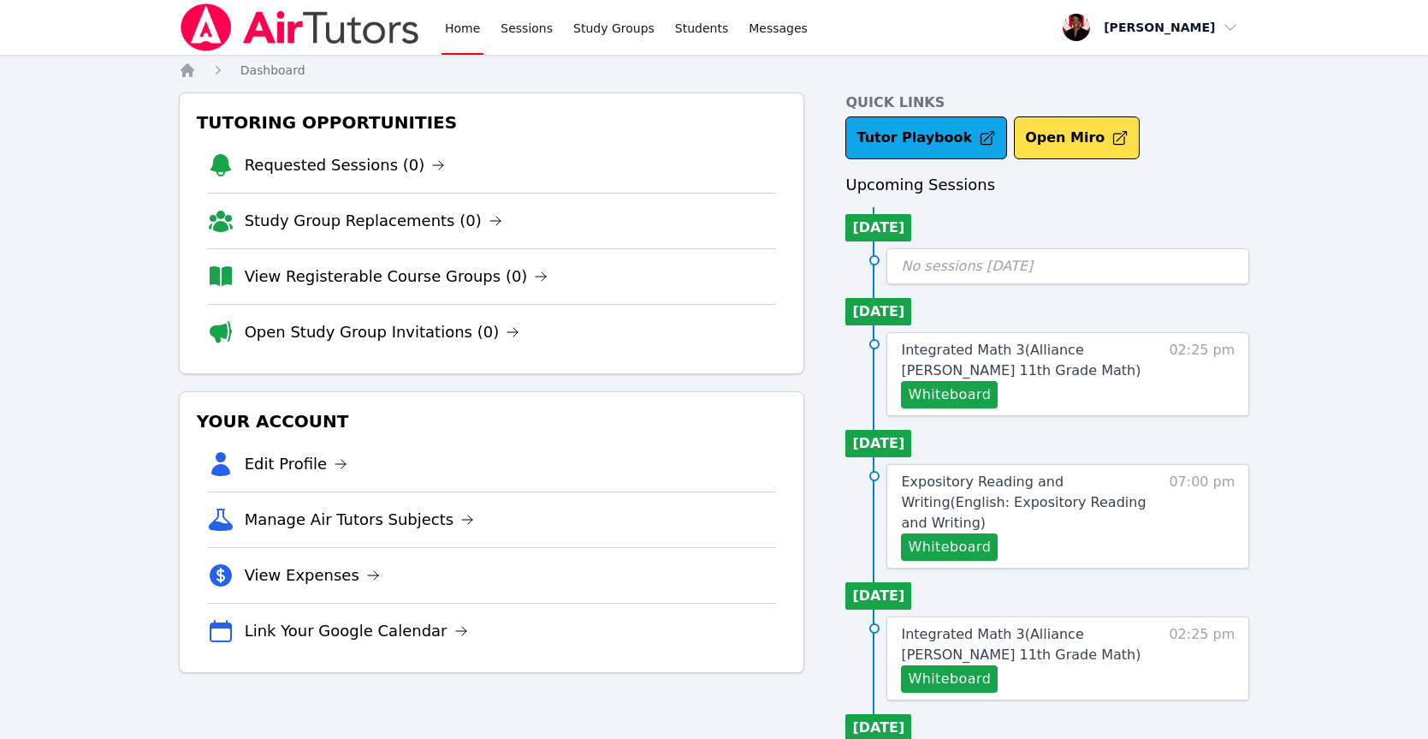
click at [425, 21] on div "Home Sessions Study Groups Students Messages" at bounding box center [495, 27] width 632 height 55
click at [499, 25] on link "Sessions" at bounding box center [526, 27] width 59 height 55
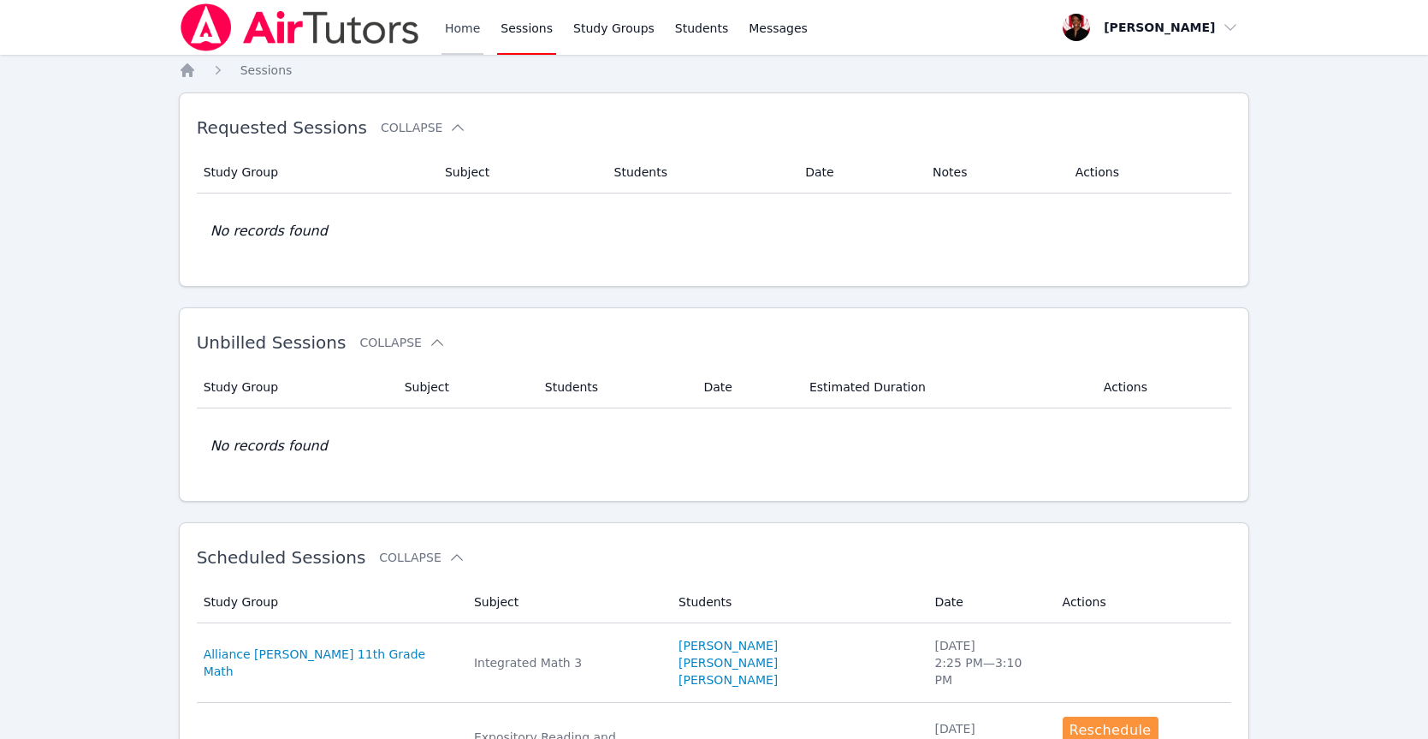
click at [465, 40] on link "Home" at bounding box center [463, 27] width 42 height 55
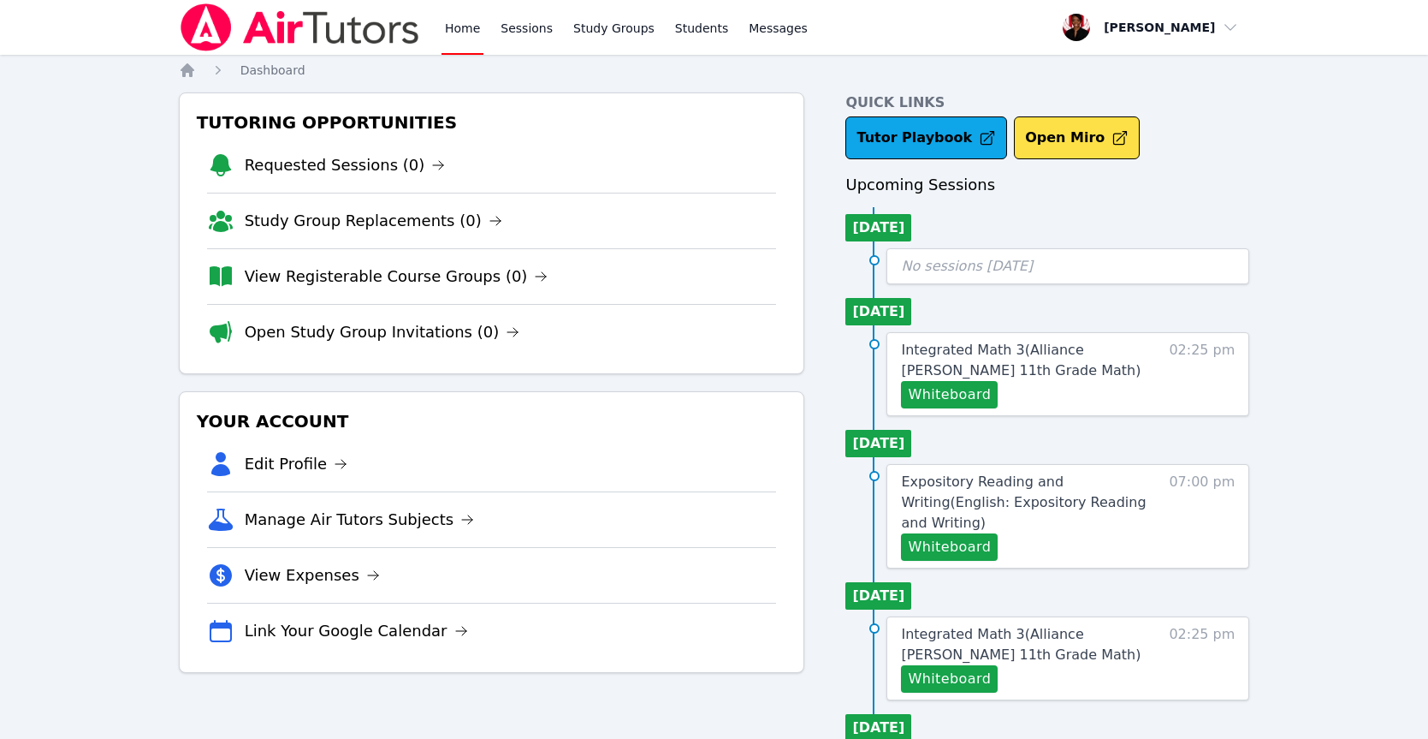
click at [472, 37] on link "Home" at bounding box center [463, 27] width 42 height 55
click at [506, 21] on link "Sessions" at bounding box center [526, 27] width 59 height 55
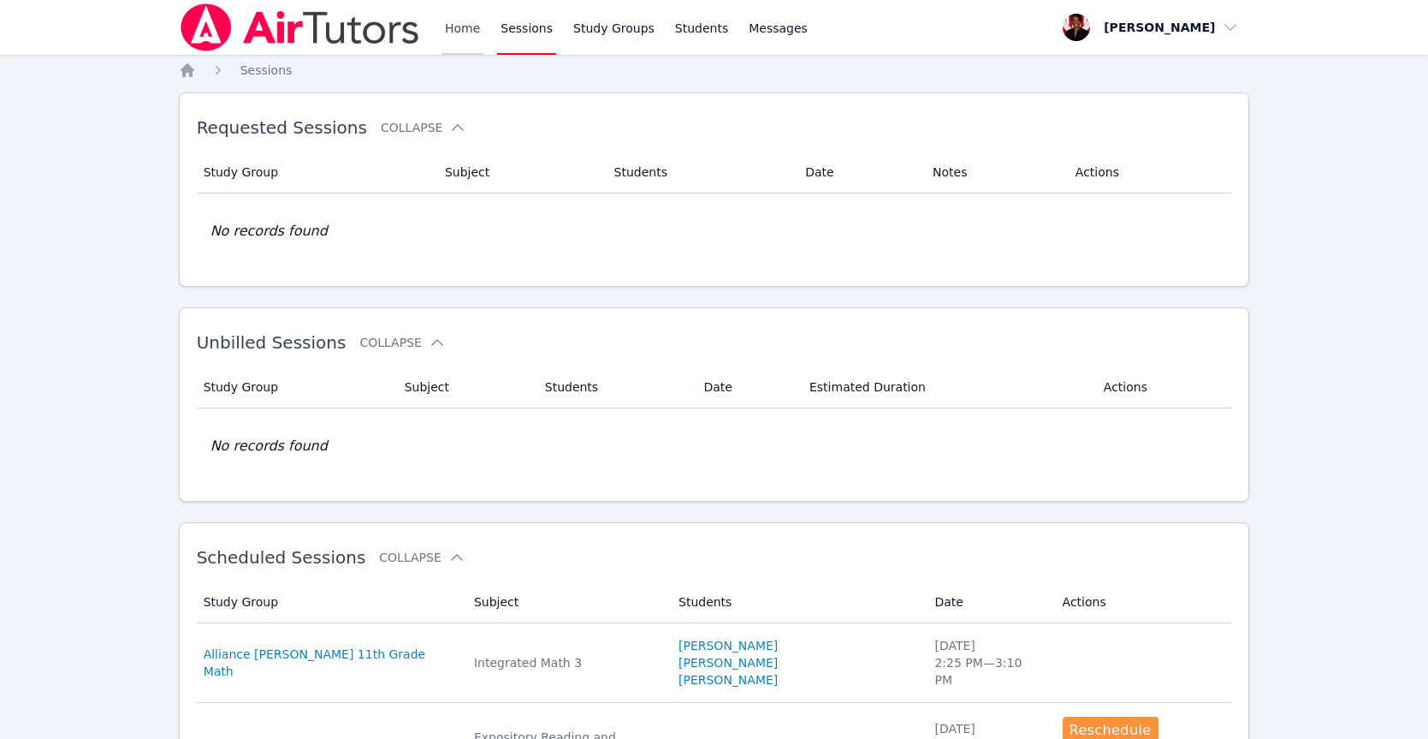
click at [466, 28] on link "Home" at bounding box center [463, 27] width 42 height 55
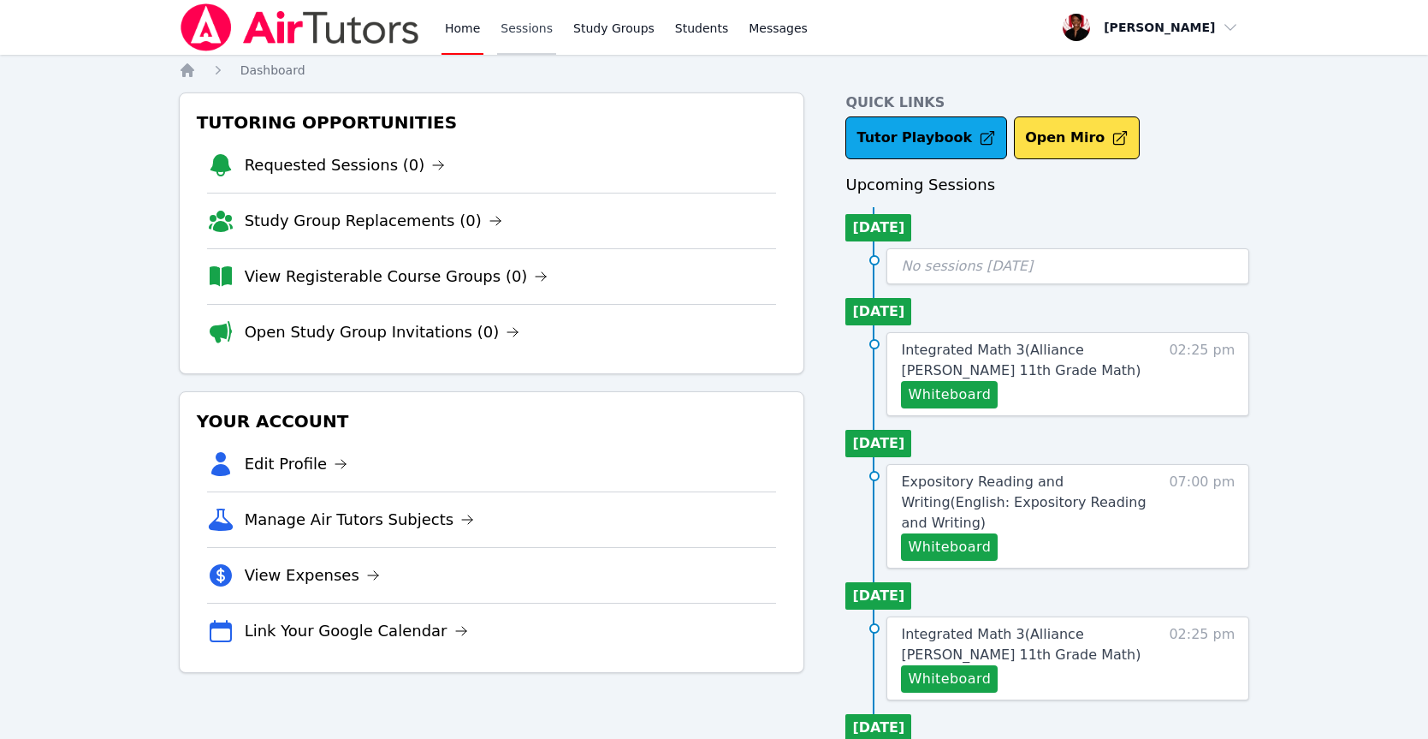
click at [502, 30] on link "Sessions" at bounding box center [526, 27] width 59 height 55
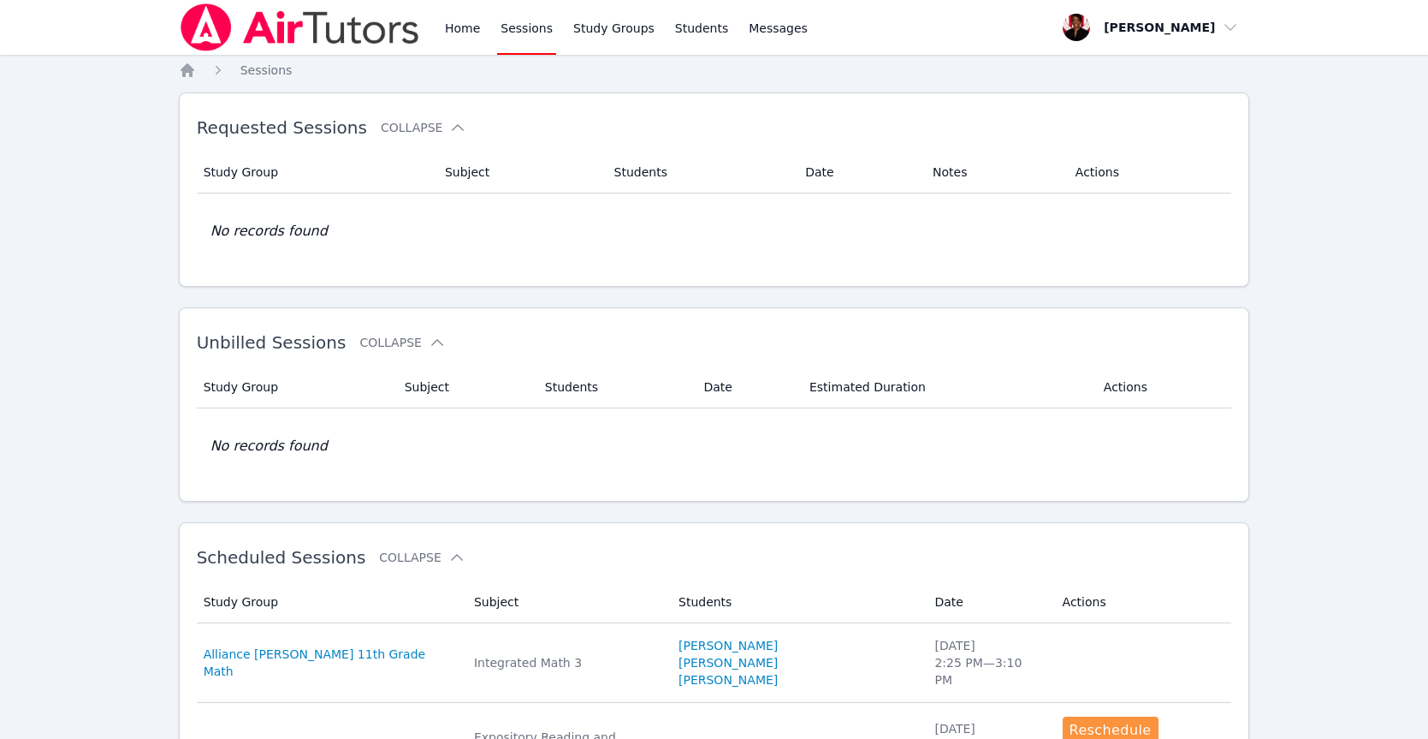
click at [629, 33] on link "Study Groups" at bounding box center [614, 27] width 88 height 55
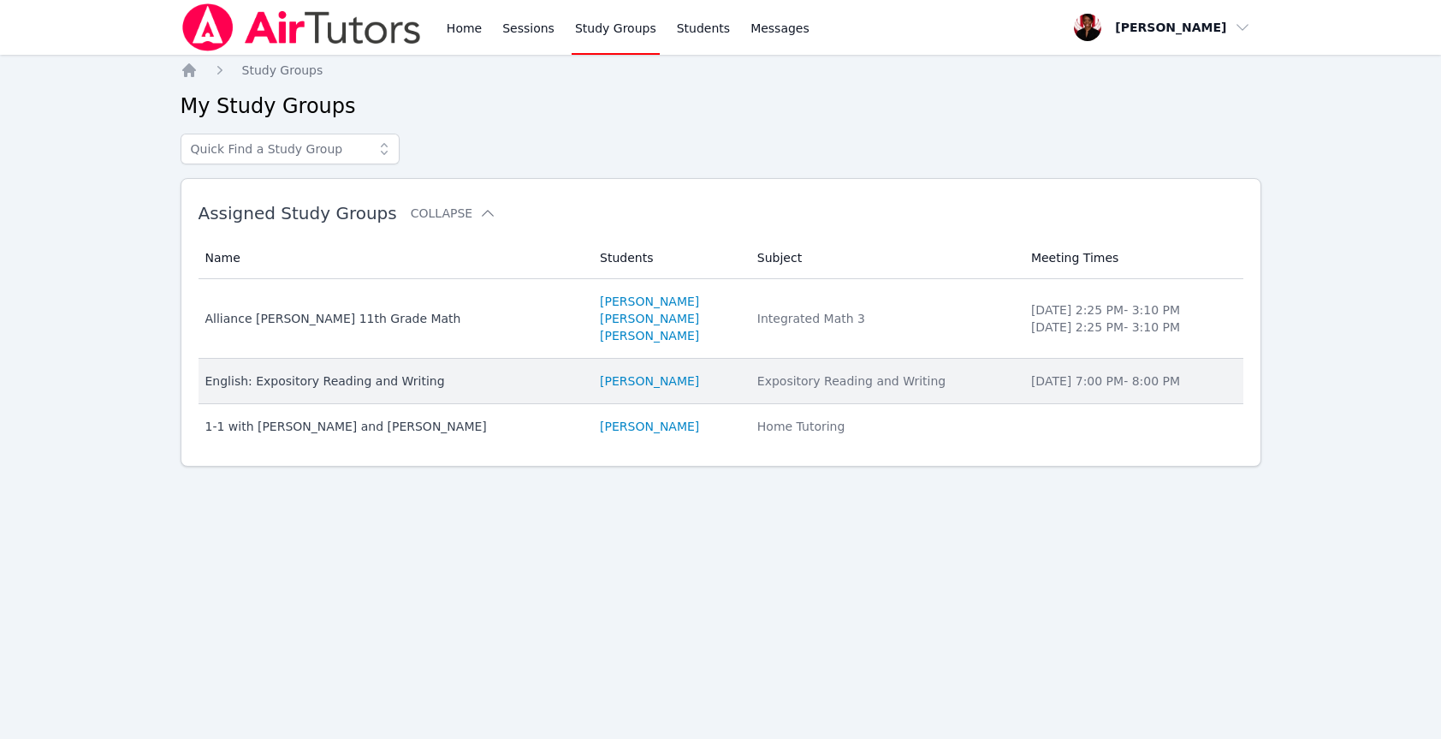
click at [389, 383] on div "English: Expository Reading and Writing" at bounding box center [392, 380] width 375 height 17
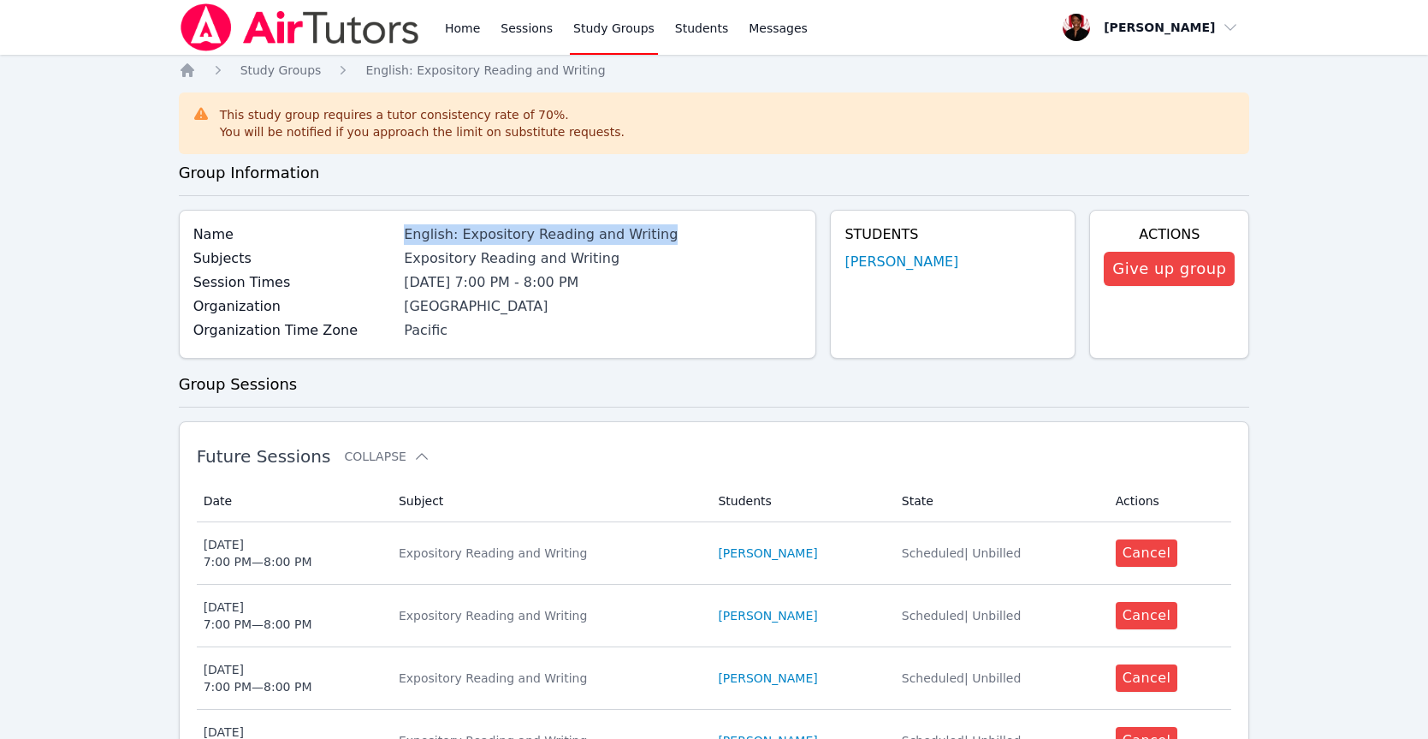
drag, startPoint x: 422, startPoint y: 233, endPoint x: 668, endPoint y: 240, distance: 246.6
click at [669, 240] on div "English: Expository Reading and Writing" at bounding box center [603, 234] width 398 height 21
copy div "English: Expository Reading and Writing"
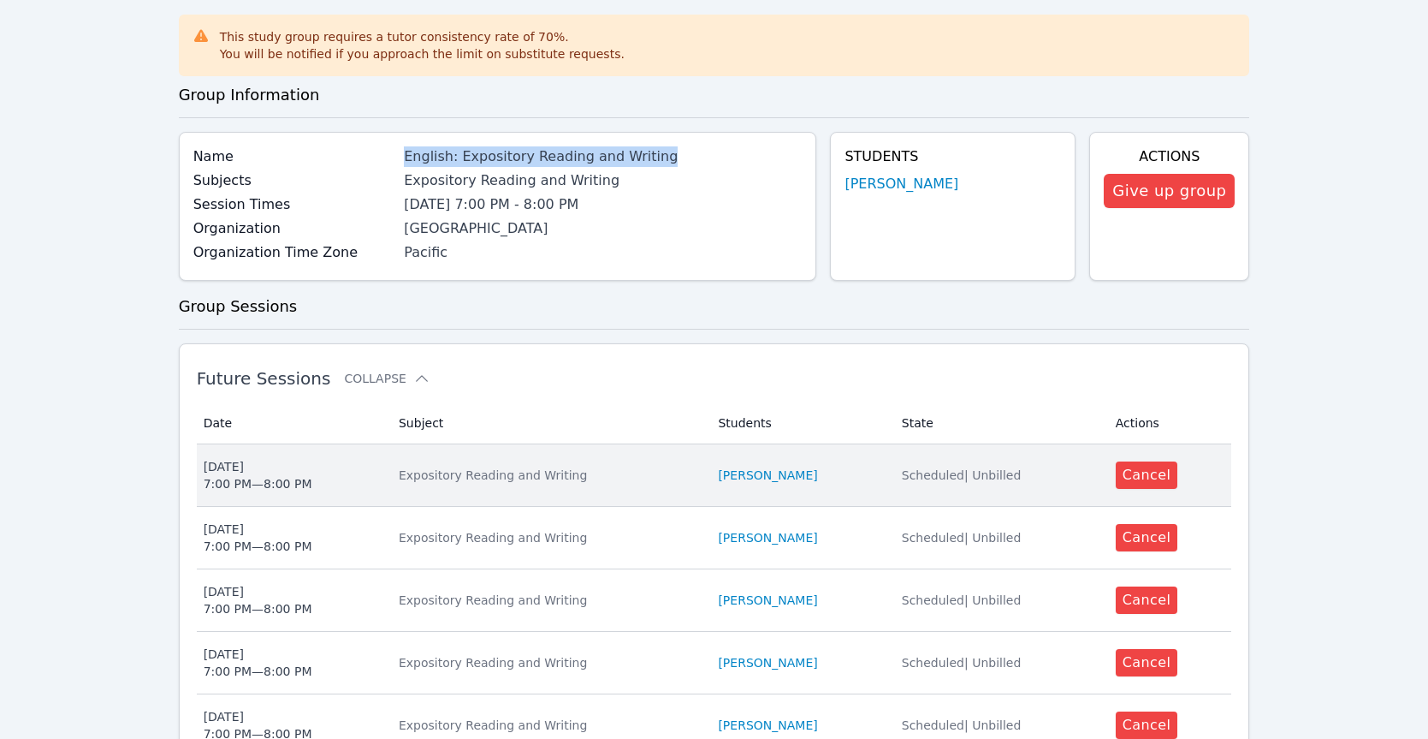
scroll to position [153, 0]
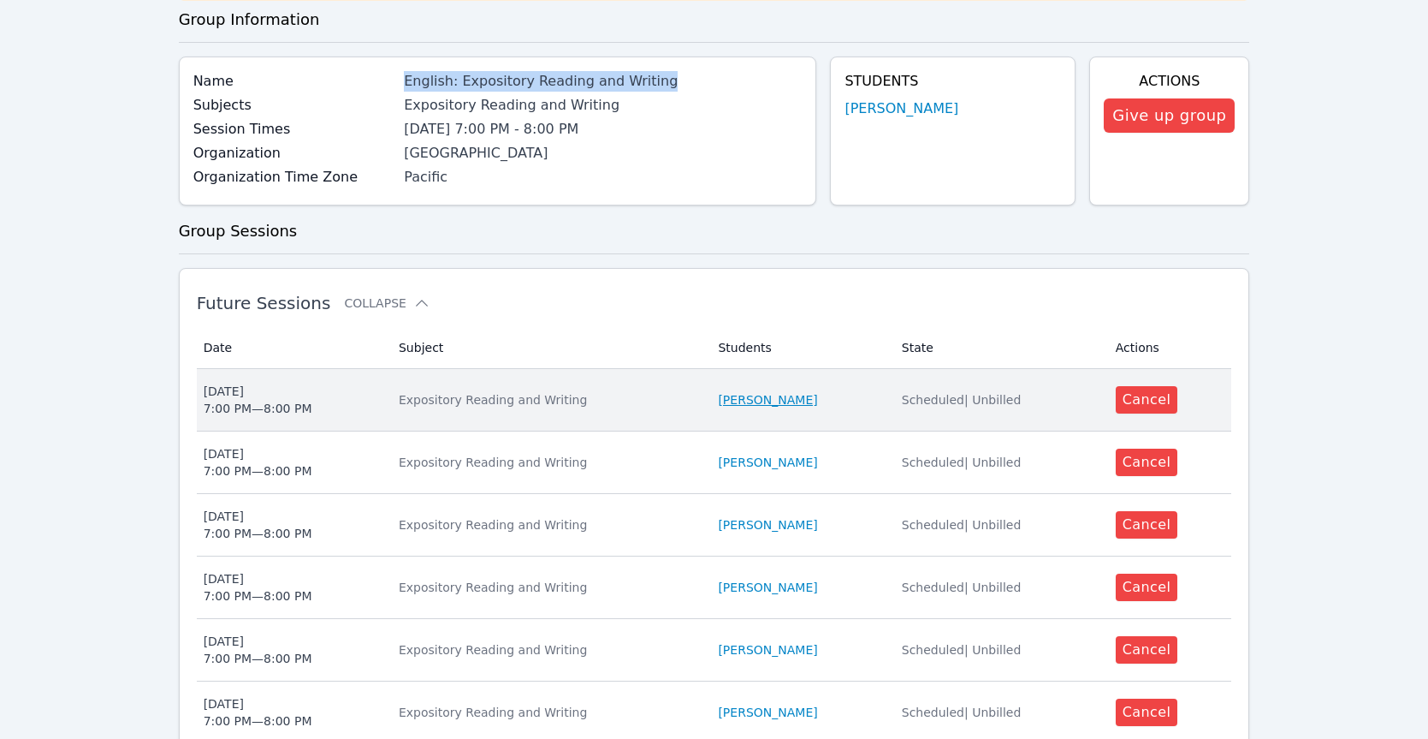
click at [784, 401] on link "[PERSON_NAME]" at bounding box center [767, 399] width 99 height 17
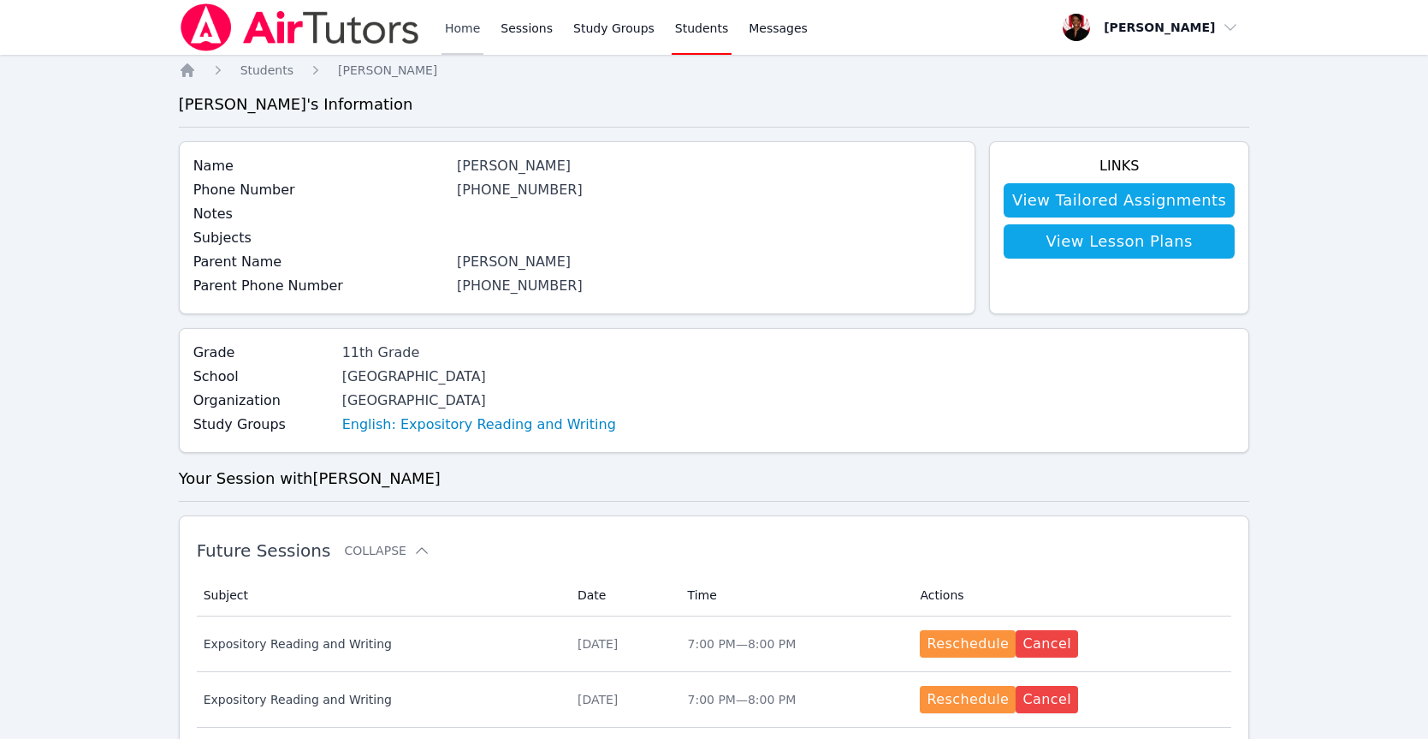
click at [473, 17] on link "Home" at bounding box center [463, 27] width 42 height 55
